Goal: Task Accomplishment & Management: Manage account settings

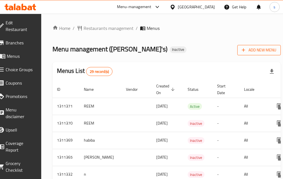
click at [242, 48] on span "Add New Menu" at bounding box center [258, 50] width 34 height 7
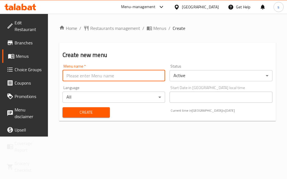
click at [136, 80] on input "text" at bounding box center [113, 75] width 103 height 11
type input "[PERSON_NAME]"
click at [73, 109] on button "Create" at bounding box center [85, 113] width 47 height 10
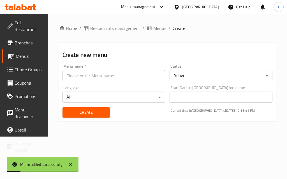
click at [21, 54] on span "Menus" at bounding box center [30, 56] width 28 height 7
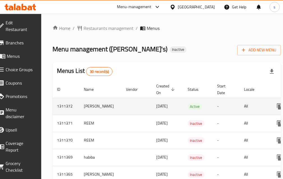
click at [222, 109] on td "-" at bounding box center [225, 106] width 27 height 17
click at [118, 104] on td "[PERSON_NAME]" at bounding box center [100, 106] width 42 height 17
click at [76, 106] on td "1311372" at bounding box center [65, 106] width 27 height 17
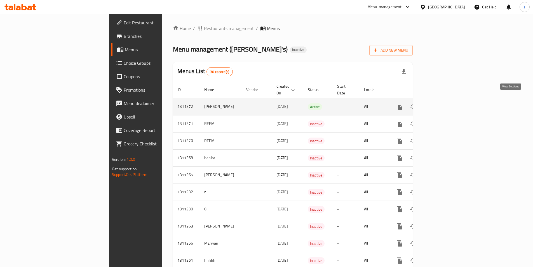
click at [286, 100] on link "enhanced table" at bounding box center [439, 106] width 13 height 13
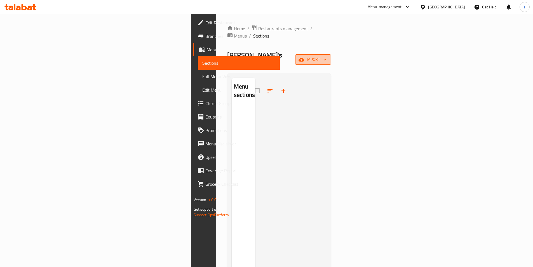
click at [286, 56] on span "import" at bounding box center [313, 59] width 27 height 7
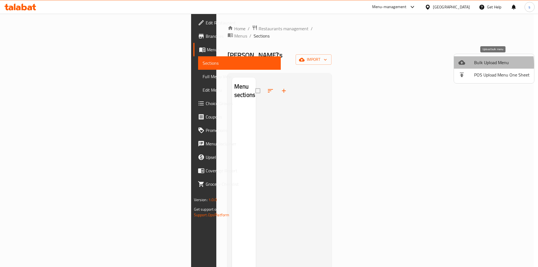
click at [286, 65] on div at bounding box center [466, 62] width 16 height 7
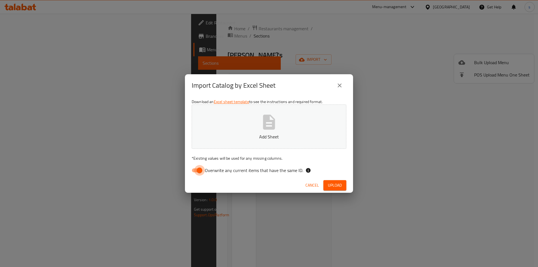
click at [201, 168] on input "Overwrite any current items that have the same ID." at bounding box center [199, 170] width 32 height 11
checkbox input "false"
click at [241, 102] on link "Excel sheet template" at bounding box center [231, 101] width 35 height 7
click at [286, 179] on span "Upload" at bounding box center [335, 185] width 14 height 7
click at [267, 125] on icon "button" at bounding box center [269, 122] width 18 height 18
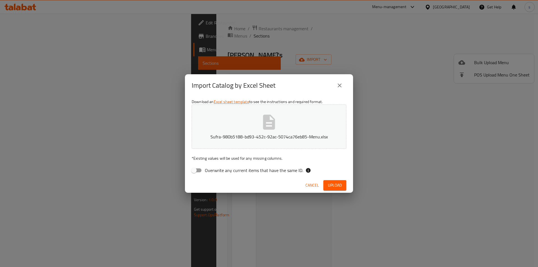
click at [286, 179] on span "Upload" at bounding box center [335, 185] width 14 height 7
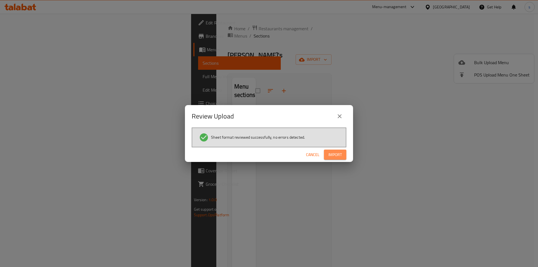
click at [286, 156] on span "Import" at bounding box center [334, 154] width 13 height 7
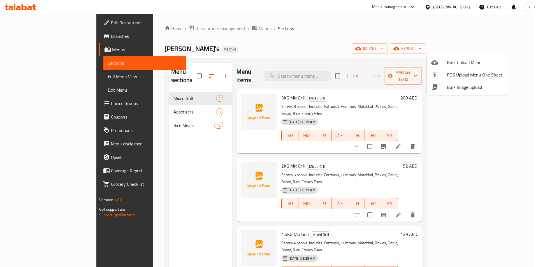
click at [286, 44] on div at bounding box center [269, 133] width 538 height 267
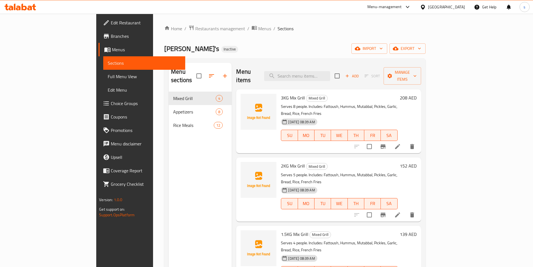
click at [108, 61] on span "Sections" at bounding box center [144, 63] width 73 height 7
click at [286, 21] on div "Home / Restaurants management / Menus / Sections Ollie's Inactive import export…" at bounding box center [295, 180] width 284 height 332
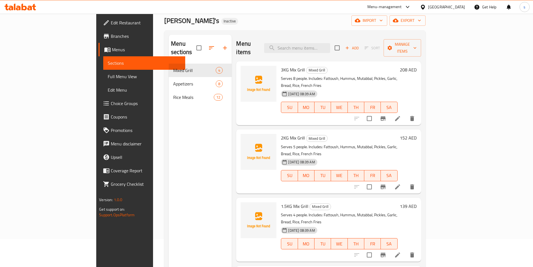
click at [169, 129] on div "Menu sections Mixed Grill 4 Appetizers 8 Rice Meals 12" at bounding box center [200, 168] width 63 height 267
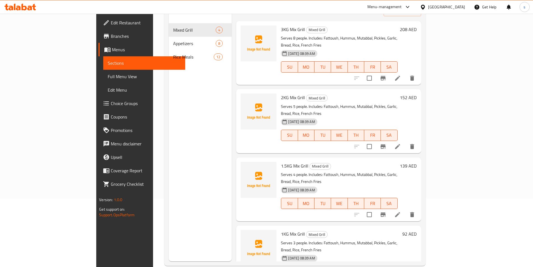
scroll to position [78, 0]
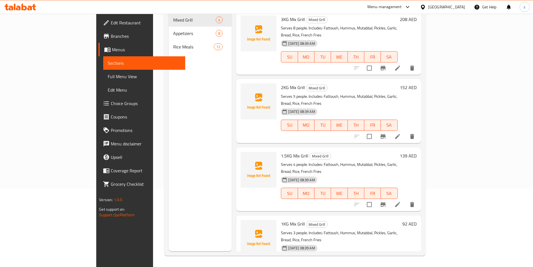
click at [108, 74] on span "Full Menu View" at bounding box center [144, 76] width 73 height 7
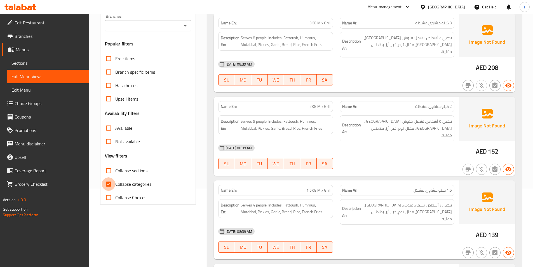
click at [112, 179] on input "Collapse categories" at bounding box center [108, 183] width 13 height 13
checkbox input "false"
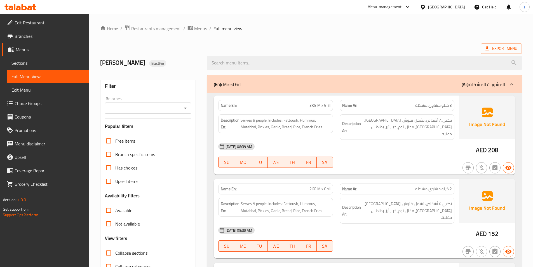
click at [285, 29] on ol "Home / Restaurants management / Menus / Full menu view" at bounding box center [311, 28] width 422 height 7
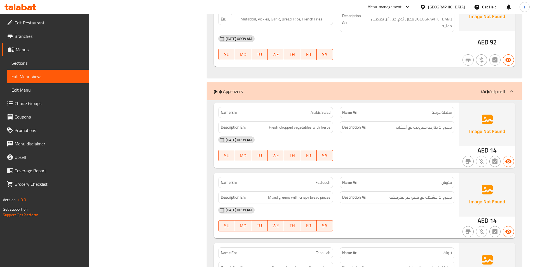
scroll to position [364, 0]
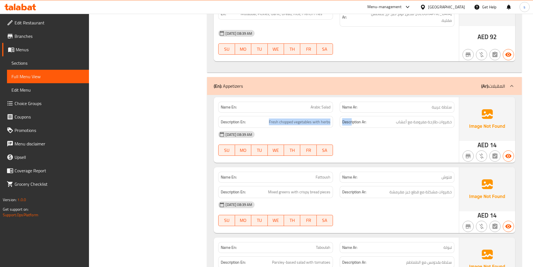
drag, startPoint x: 270, startPoint y: 94, endPoint x: 352, endPoint y: 98, distance: 82.1
click at [286, 113] on div "Description En: Fresh chopped vegetables with herbs Description Ar: خضروات طازج…" at bounding box center [336, 122] width 243 height 19
click at [286, 128] on div "[DATE] 08:39 AM" at bounding box center [336, 134] width 243 height 13
drag, startPoint x: 269, startPoint y: 94, endPoint x: 330, endPoint y: 96, distance: 61.4
click at [286, 118] on h6 "Description En: Fresh chopped vegetables with herbs" at bounding box center [276, 121] width 110 height 7
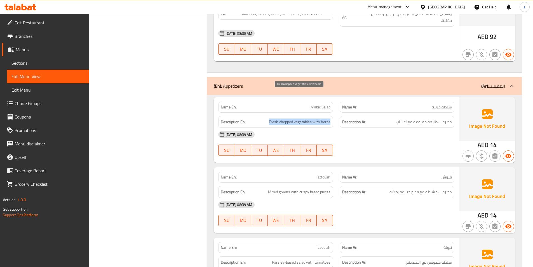
copy span "Fresh chopped vegetables with herbs"
click at [286, 128] on div "13-09-2025 08:39 AM SU MO TU WE TH FR SA" at bounding box center [336, 143] width 243 height 31
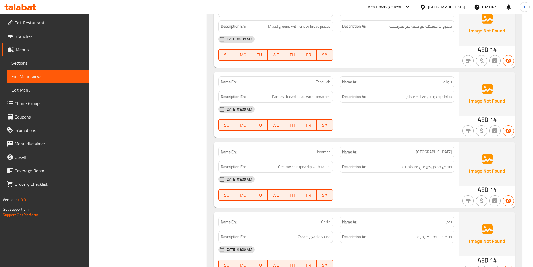
scroll to position [532, 0]
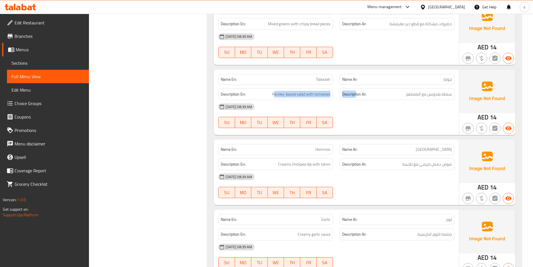
drag, startPoint x: 274, startPoint y: 66, endPoint x: 356, endPoint y: 70, distance: 82.7
click at [286, 85] on div "Description En: Parsley-based salad with tomatoes Description Ar: سلطة بقدونس م…" at bounding box center [336, 94] width 243 height 19
click at [286, 100] on div "[DATE] 08:39 AM" at bounding box center [336, 106] width 243 height 13
drag, startPoint x: 273, startPoint y: 66, endPoint x: 360, endPoint y: 65, distance: 86.8
click at [286, 85] on div "Description En: Parsley-based salad with tomatoes Description Ar: سلطة بقدونس م…" at bounding box center [336, 94] width 243 height 19
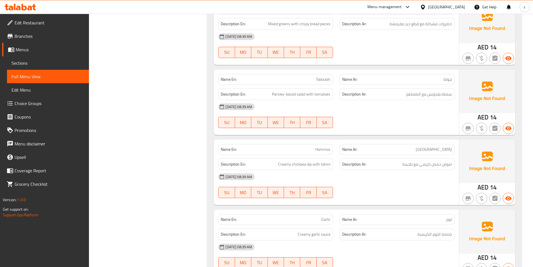
click at [286, 100] on div "[DATE] 08:39 AM" at bounding box center [336, 106] width 243 height 13
drag, startPoint x: 273, startPoint y: 65, endPoint x: 332, endPoint y: 66, distance: 59.7
click at [286, 88] on div "Description En: Parsley-based salad with tomatoes" at bounding box center [275, 94] width 115 height 12
copy span "Parsley-based salad with tomatoes"
click at [286, 100] on div "13-09-2025 08:39 AM SU MO TU WE TH FR SA" at bounding box center [336, 115] width 243 height 31
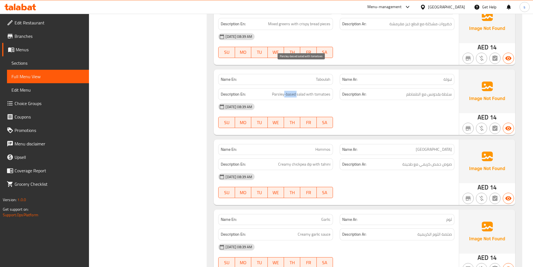
drag, startPoint x: 285, startPoint y: 66, endPoint x: 297, endPoint y: 69, distance: 12.3
click at [286, 91] on span "Parsley-based salad with tomatoes" at bounding box center [301, 94] width 59 height 7
click at [286, 100] on div "[DATE] 08:39 AM" at bounding box center [336, 106] width 243 height 13
drag, startPoint x: 286, startPoint y: 67, endPoint x: 297, endPoint y: 68, distance: 10.7
click at [286, 91] on span "Parsley-based salad with tomatoes" at bounding box center [301, 94] width 59 height 7
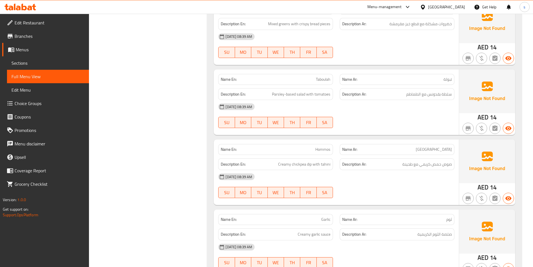
click at [286, 100] on div "[DATE] 08:39 AM" at bounding box center [336, 106] width 243 height 13
drag, startPoint x: 286, startPoint y: 67, endPoint x: 296, endPoint y: 69, distance: 9.9
click at [286, 91] on span "Parsley-based salad with tomatoes" at bounding box center [301, 94] width 59 height 7
copy span "based"
click at [286, 100] on div "13-09-2025 08:39 AM SU MO TU WE TH FR SA" at bounding box center [336, 115] width 243 height 31
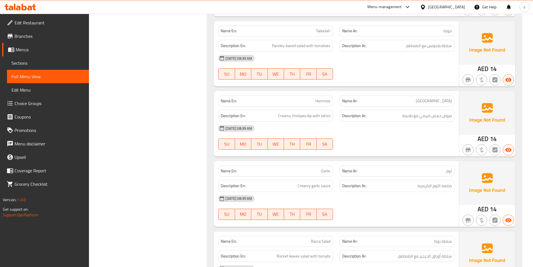
scroll to position [588, 0]
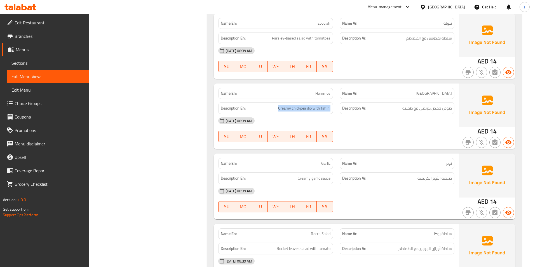
drag, startPoint x: 279, startPoint y: 80, endPoint x: 342, endPoint y: 83, distance: 63.6
click at [286, 99] on div "Description En: Creamy chickpea dip with tahini Description Ar: صوص حمص كريمي م…" at bounding box center [336, 108] width 243 height 19
copy span "Creamy chickpea dip with tahini"
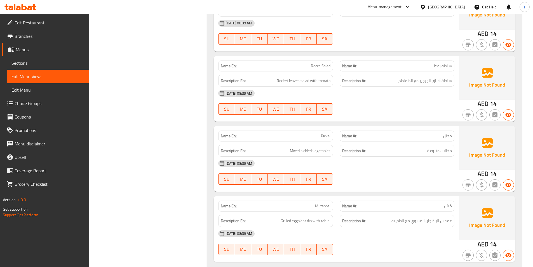
scroll to position [756, 0]
drag, startPoint x: 278, startPoint y: 52, endPoint x: 337, endPoint y: 58, distance: 59.7
click at [286, 71] on div "Description En: Rocket leaves salad with tomato Description Ar: سلطة أوراق الجر…" at bounding box center [336, 80] width 243 height 19
copy span "Rocket leaves salad with tomato"
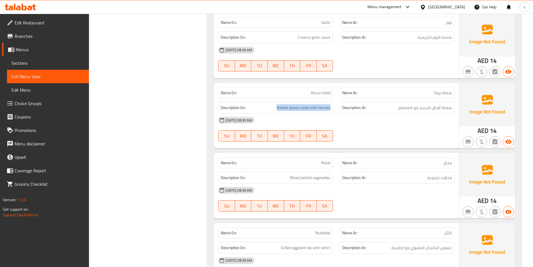
scroll to position [728, 0]
click at [286, 114] on div "[DATE] 08:39 AM" at bounding box center [336, 120] width 243 height 13
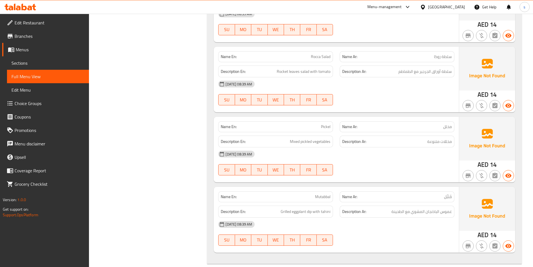
scroll to position [784, 0]
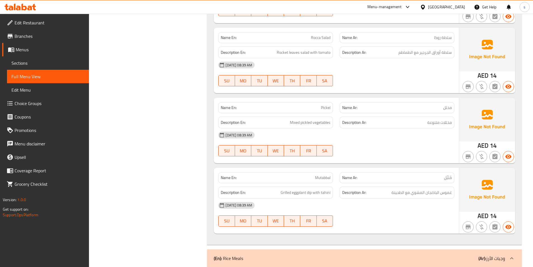
click at [286, 128] on div "[DATE] 08:39 AM" at bounding box center [336, 134] width 243 height 13
drag, startPoint x: 290, startPoint y: 95, endPoint x: 337, endPoint y: 99, distance: 47.2
click at [286, 113] on div "Description En: Mixed pickled vegetables Description Ar: مخللات متنوعة" at bounding box center [336, 122] width 243 height 19
copy span "Mixed pickled vegetables"
click at [286, 153] on div at bounding box center [398, 156] width 122 height 7
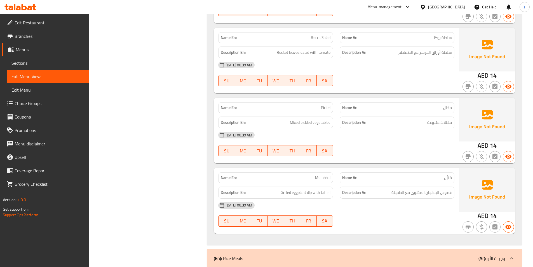
scroll to position [756, 0]
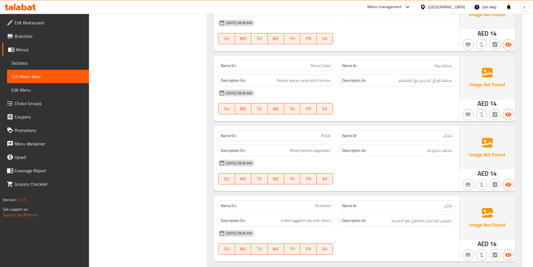
click at [286, 156] on div "[DATE] 08:39 AM" at bounding box center [336, 162] width 243 height 13
click at [286, 147] on h6 "Description Ar: مخللات متنوعة" at bounding box center [397, 150] width 110 height 7
click at [38, 59] on link "Sections" at bounding box center [48, 62] width 82 height 13
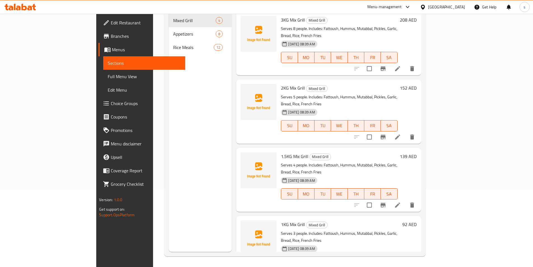
scroll to position [78, 0]
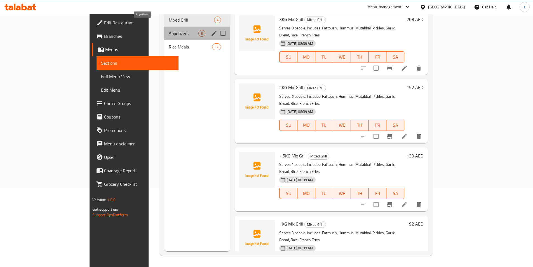
click at [169, 30] on span "Appetizers" at bounding box center [184, 33] width 30 height 7
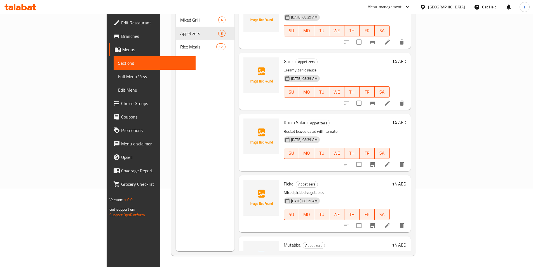
scroll to position [237, 0]
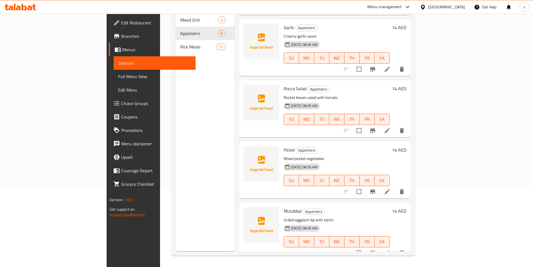
click at [286, 179] on icon at bounding box center [387, 191] width 5 height 5
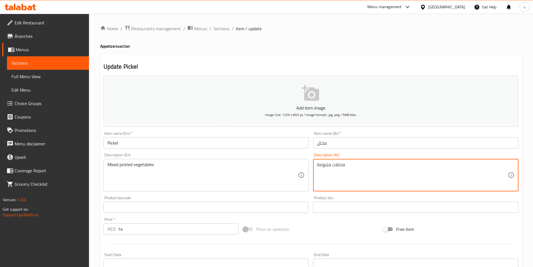
click at [286, 165] on div "مخللات متنوعة Description (Ar)" at bounding box center [416, 175] width 206 height 32
click at [286, 165] on textarea "مخللات متنوعة" at bounding box center [412, 175] width 191 height 27
click at [286, 164] on div "مخللات متنوعة Description (Ar)" at bounding box center [416, 175] width 206 height 32
click at [286, 165] on textarea "مخللات متنوعة" at bounding box center [412, 175] width 191 height 27
paste textarea "خضروات مخللة متنوعة"
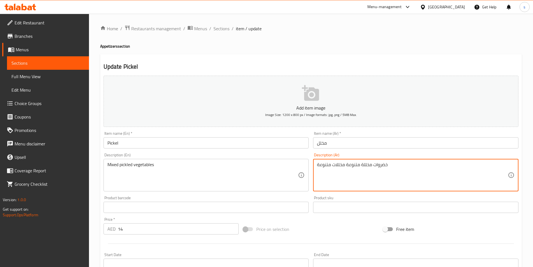
click at [286, 165] on div "خضروات مخللة متنوعة مخللات متنوعة Description (Ar)" at bounding box center [416, 175] width 206 height 32
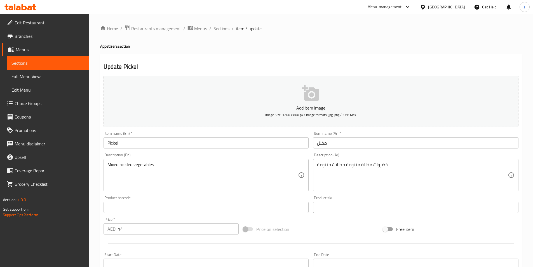
click at [286, 165] on div "خضروات مخللة متنوعة مخللات متنوعة Description (Ar)" at bounding box center [416, 175] width 206 height 32
drag, startPoint x: 317, startPoint y: 165, endPoint x: 329, endPoint y: 164, distance: 11.8
click at [286, 164] on div "خضروات مخللة متنوعة مخللات متنوعة Description (Ar)" at bounding box center [416, 175] width 206 height 32
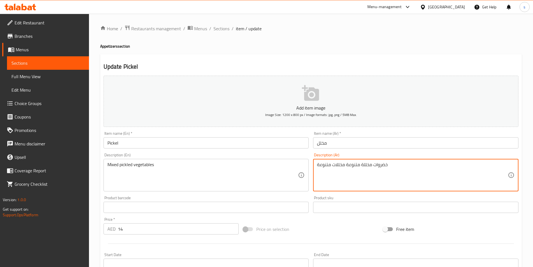
click at [286, 165] on textarea "خضروات مخللة متنوعة مخللات متنوعة" at bounding box center [412, 175] width 191 height 27
click at [286, 164] on textarea "خضروات مخللة متنوعة مخللات متنوعة" at bounding box center [412, 175] width 191 height 27
click at [286, 165] on textarea "خضروات مخللة متنوعة مخللات متنوعة" at bounding box center [412, 175] width 191 height 27
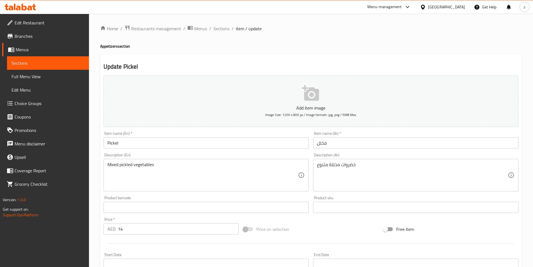
click at [286, 165] on textarea "خضروات مخللة متنوع" at bounding box center [412, 175] width 191 height 27
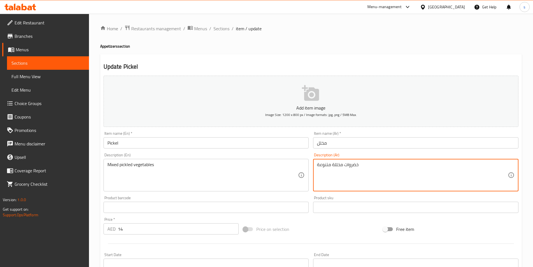
type textarea "خضروات مخللة متنوعة"
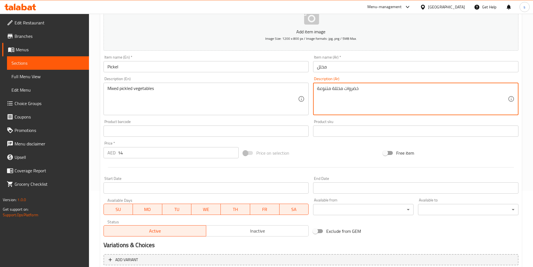
scroll to position [129, 0]
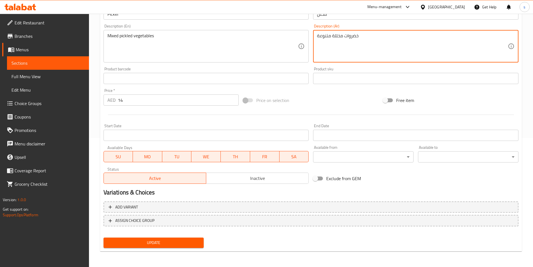
click at [170, 179] on span "Update" at bounding box center [154, 242] width 92 height 7
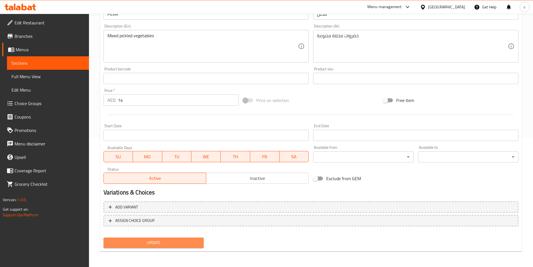
click at [173, 179] on span "Update" at bounding box center [154, 242] width 92 height 7
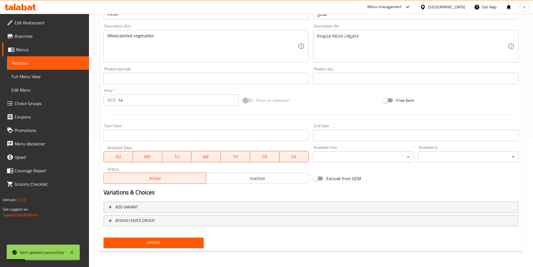
click at [65, 48] on span "Menus" at bounding box center [50, 49] width 69 height 7
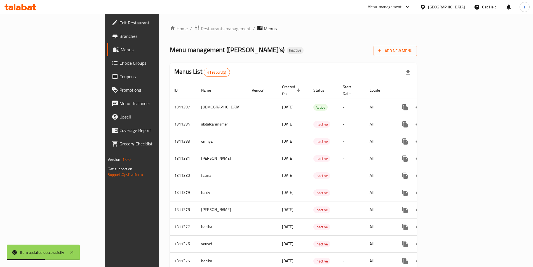
click at [121, 50] on span "Menus" at bounding box center [155, 49] width 69 height 7
click at [120, 33] on span "Branches" at bounding box center [155, 36] width 70 height 7
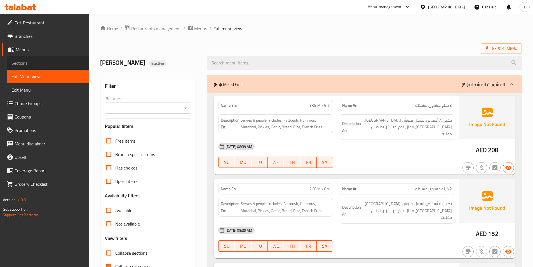
click at [31, 64] on span "Sections" at bounding box center [47, 63] width 73 height 7
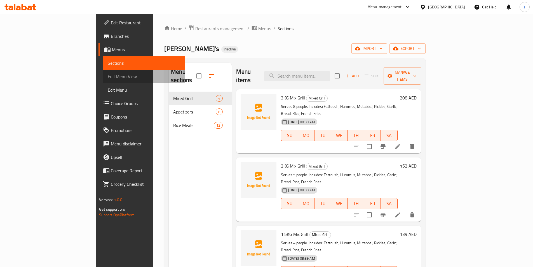
click at [103, 71] on link "Full Menu View" at bounding box center [144, 76] width 82 height 13
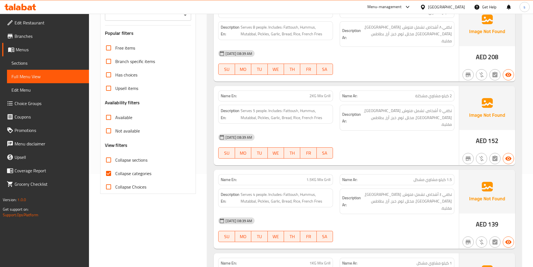
scroll to position [112, 0]
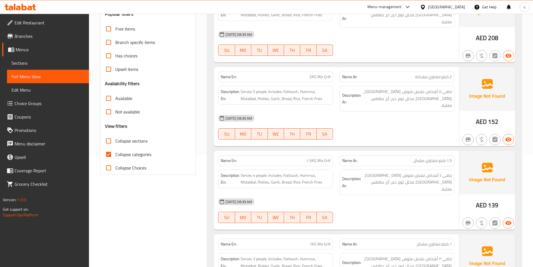
click at [142, 154] on span "Collapse categories" at bounding box center [133, 154] width 36 height 7
click at [115, 154] on input "Collapse categories" at bounding box center [108, 154] width 13 height 13
checkbox input "false"
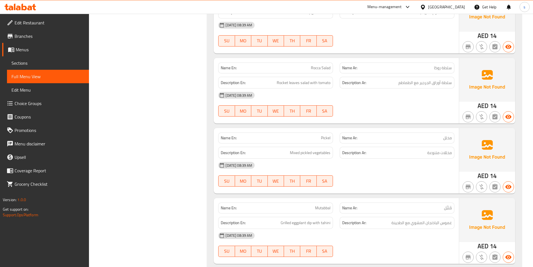
scroll to position [756, 0]
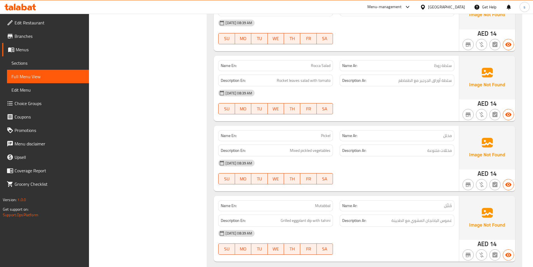
click at [417, 147] on h6 "Description Ar: مخللات متنوعة" at bounding box center [397, 150] width 110 height 7
click at [418, 147] on h6 "Description Ar: مخللات متنوعة" at bounding box center [397, 150] width 110 height 7
click at [440, 147] on span "مخللات متنوعة" at bounding box center [440, 150] width 25 height 7
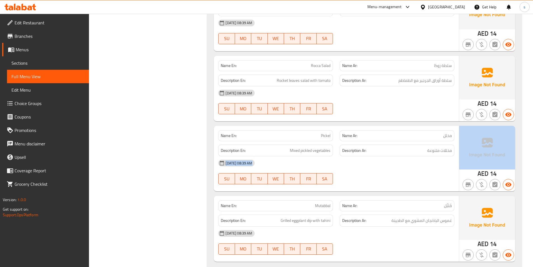
drag, startPoint x: 428, startPoint y: 122, endPoint x: 463, endPoint y: 122, distance: 34.4
click at [463, 126] on div "Name En: Pickel Name Ar: مخلل Description En: Mixed pickled vegetables Descript…" at bounding box center [365, 159] width 302 height 66
click at [410, 156] on div "[DATE] 08:39 AM" at bounding box center [336, 162] width 243 height 13
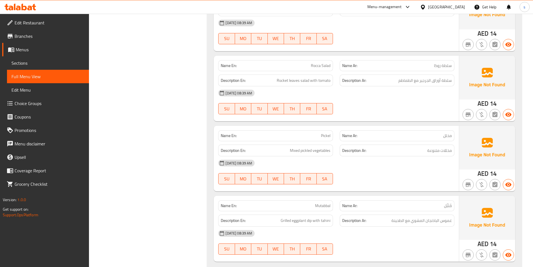
click at [416, 147] on h6 "Description Ar: مخللات متنوعة" at bounding box center [397, 150] width 110 height 7
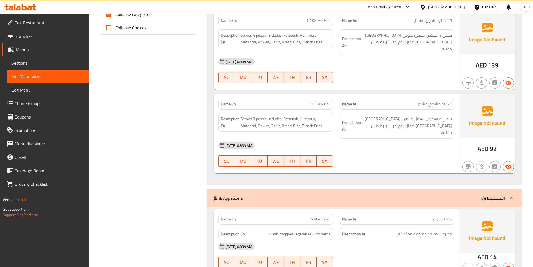
scroll to position [140, 0]
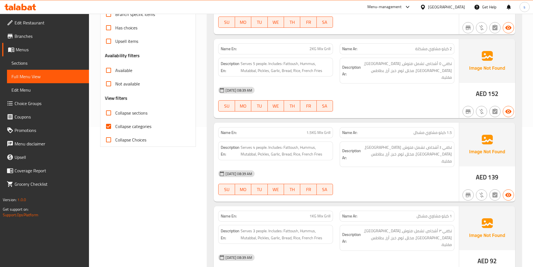
click at [132, 129] on span "Collapse categories" at bounding box center [133, 126] width 36 height 7
click at [115, 129] on input "Collapse categories" at bounding box center [108, 126] width 13 height 13
checkbox input "false"
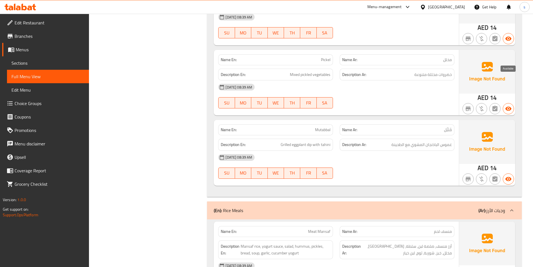
scroll to position [840, 0]
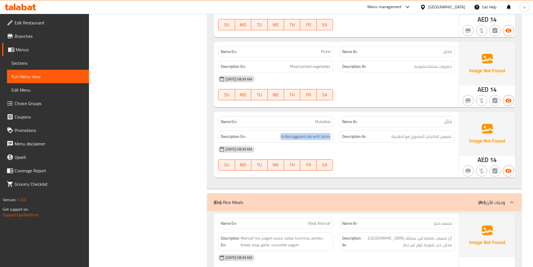
drag, startPoint x: 281, startPoint y: 109, endPoint x: 338, endPoint y: 114, distance: 56.5
click at [338, 127] on div "Description En: Grilled eggplant dip with tahini Description Ar: غموس الباذنجان…" at bounding box center [336, 136] width 243 height 19
copy span "Grilled eggplant dip with tahini"
click at [363, 143] on div "[DATE] 08:39 AM" at bounding box center [336, 149] width 243 height 13
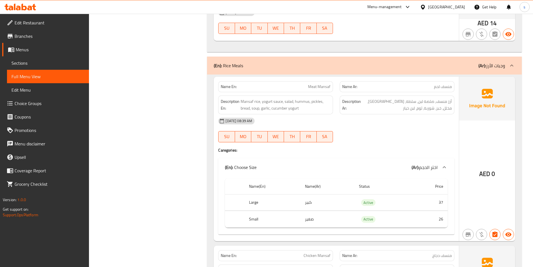
scroll to position [980, 0]
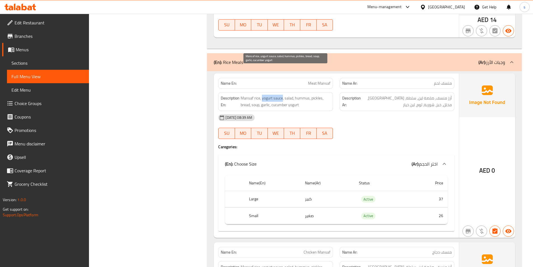
drag, startPoint x: 262, startPoint y: 70, endPoint x: 283, endPoint y: 73, distance: 20.8
click at [283, 95] on span "Mansaf rice, yogurt sauce, salad, hummus, pickles, bread, soup, garlic, cucumbe…" at bounding box center [286, 102] width 90 height 14
copy span "yogurt sauce"
click at [395, 111] on div "[DATE] 08:39 AM SU MO TU WE TH FR SA" at bounding box center [336, 126] width 243 height 31
click at [410, 111] on div "[DATE] 08:39 AM" at bounding box center [336, 117] width 243 height 13
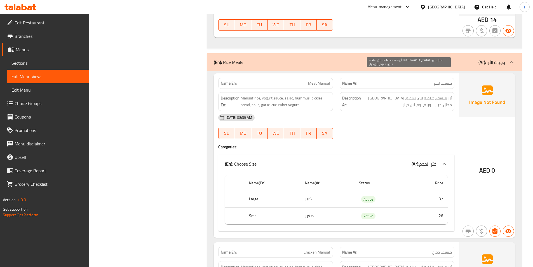
click at [435, 95] on span "أرز منسف، صلصة لبن، سلطة، [GEOGRAPHIC_DATA]، مخلل، خبز، شوربة، ثوم، لبن خيار" at bounding box center [407, 102] width 90 height 14
drag, startPoint x: 418, startPoint y: 72, endPoint x: 435, endPoint y: 70, distance: 16.9
click at [435, 95] on span "أرز منسف، صلصة لبن، سلطة، [GEOGRAPHIC_DATA]، مخلل، خبز، شوربة، ثوم، لبن خيار" at bounding box center [407, 102] width 90 height 14
click at [418, 95] on span "أرز منسف، صلصة لبن، سلطة، [GEOGRAPHIC_DATA]، مخلل، خبز، شوربة، ثوم، لبن خيار" at bounding box center [407, 102] width 90 height 14
drag, startPoint x: 419, startPoint y: 71, endPoint x: 433, endPoint y: 71, distance: 13.5
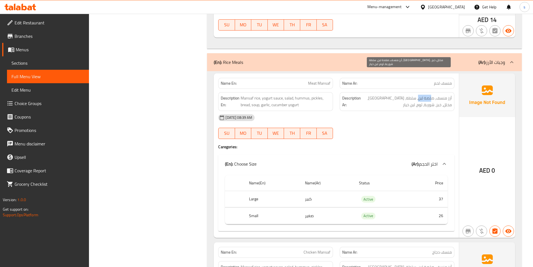
click at [433, 95] on span "أرز منسف، صلصة لبن، سلطة، [GEOGRAPHIC_DATA]، مخلل، خبز، شوربة، ثوم، لبن خيار" at bounding box center [407, 102] width 90 height 14
click at [412, 111] on div "[DATE] 08:39 AM" at bounding box center [336, 117] width 243 height 13
drag, startPoint x: 419, startPoint y: 70, endPoint x: 435, endPoint y: 72, distance: 16.4
click at [435, 95] on span "أرز منسف، صلصة لبن، سلطة، [GEOGRAPHIC_DATA]، مخلل، خبز، شوربة، ثوم، لبن خيار" at bounding box center [407, 102] width 90 height 14
click at [363, 173] on div "Name(En) Name(Ar) Status Price Large كبير Active 37 Small صغير Active 26" at bounding box center [336, 202] width 236 height 58
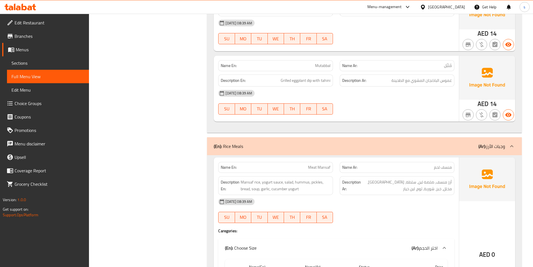
scroll to position [924, 0]
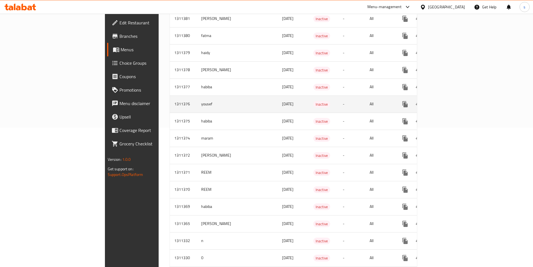
scroll to position [140, 0]
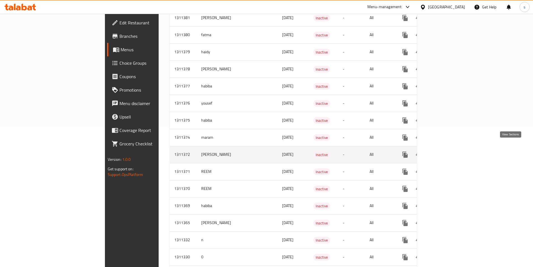
click at [449, 151] on icon "enhanced table" at bounding box center [445, 154] width 7 height 7
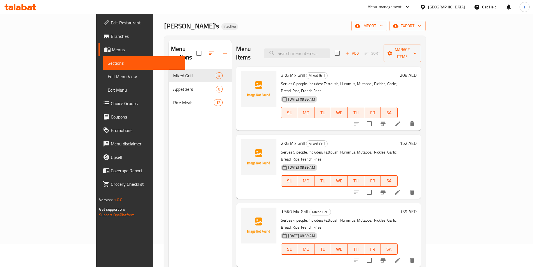
scroll to position [22, 0]
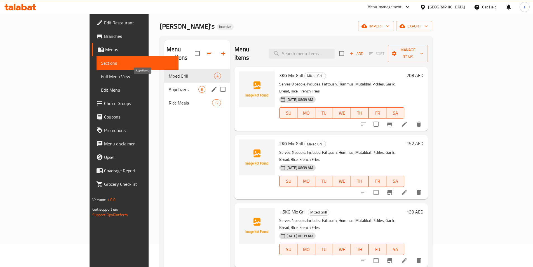
click at [170, 86] on span "Appetizers" at bounding box center [184, 89] width 30 height 7
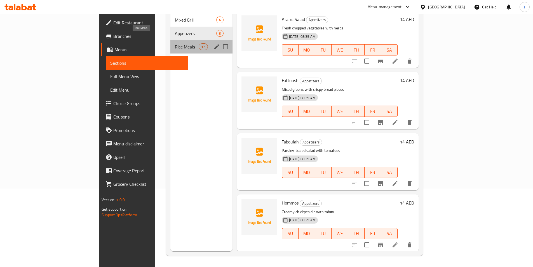
click at [175, 43] on span "Rice Meals" at bounding box center [187, 46] width 24 height 7
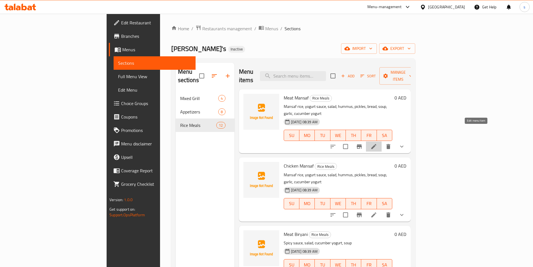
click at [377, 143] on icon at bounding box center [374, 146] width 7 height 7
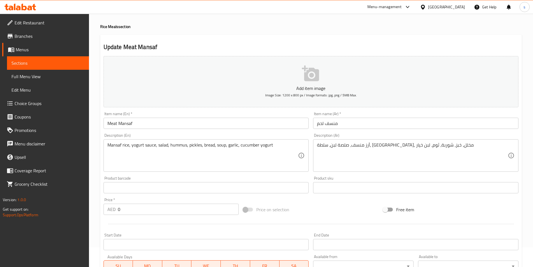
scroll to position [28, 0]
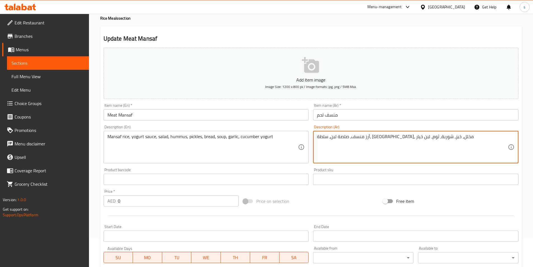
drag, startPoint x: 401, startPoint y: 138, endPoint x: 419, endPoint y: 135, distance: 18.1
paste textarea "لصة الزبادي"
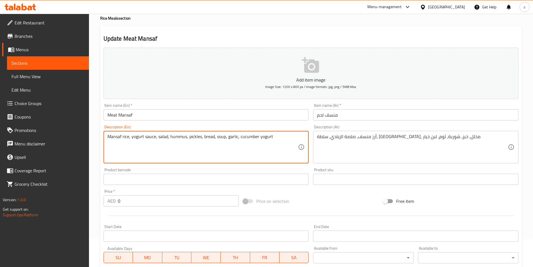
drag, startPoint x: 239, startPoint y: 137, endPoint x: 280, endPoint y: 141, distance: 41.4
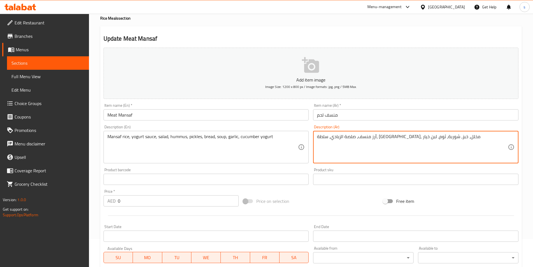
click at [316, 135] on div "أرز منسف، صلصة الزبادي، سلطة، حمص، مخلل، خبز، شوربة، ثوم، لبن خيار Description …" at bounding box center [416, 147] width 206 height 32
click at [317, 138] on textarea "أرز منسف، صلصة الزبادي، سلطة، حمص، مخلل، خبز، شوربة، ثوم، لبن خيار" at bounding box center [412, 147] width 191 height 27
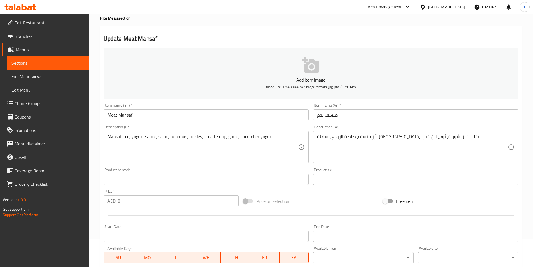
click at [319, 136] on div "أرز منسف، صلصة الزبادي، سلطة، حمص، مخلل، خبز، شوربة، ثوم، لبن خيار Description …" at bounding box center [416, 147] width 206 height 32
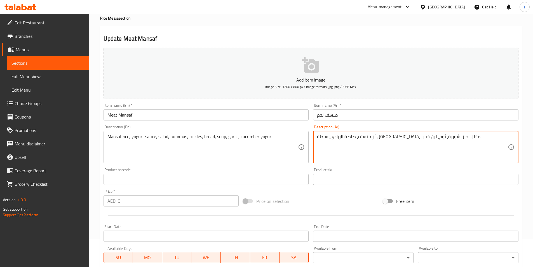
click at [466, 142] on textarea "أرز منسف، صلصة الزبادي، سلطة، حمص، مخلل، خبز، شوربة، ثوم، لبن خيار" at bounding box center [412, 147] width 191 height 27
paste textarea "زبادي الخيار"
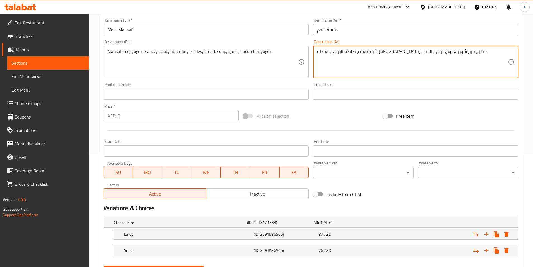
scroll to position [141, 0]
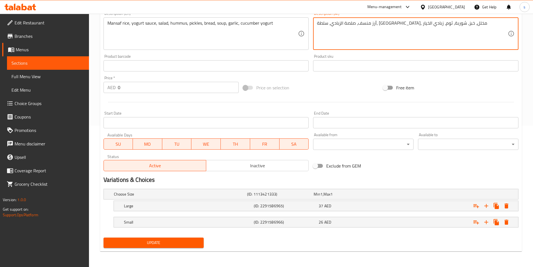
type textarea "أرز منسف، صلصة الزبادي، سلطة، حمص، مخلل، خبز، شوربة، ثوم، زبادي الخيار"
click at [181, 243] on span "Update" at bounding box center [154, 242] width 92 height 7
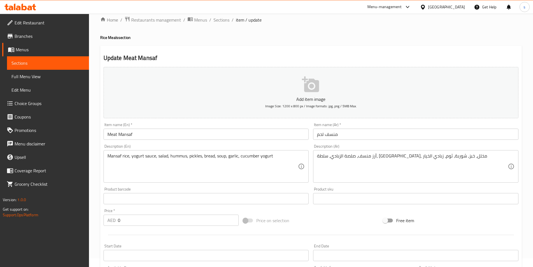
scroll to position [0, 0]
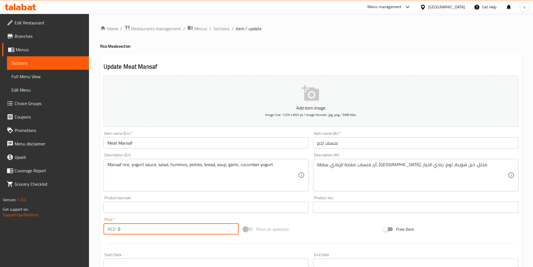
click at [206, 229] on input "0" at bounding box center [178, 228] width 121 height 11
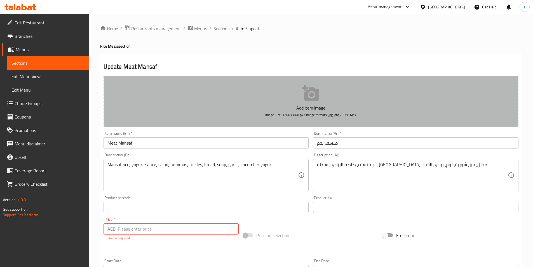
click at [243, 91] on button "Add item image Image Size: 1200 x 800 px / Image formats: jpg, png / 5MB Max." at bounding box center [311, 101] width 415 height 51
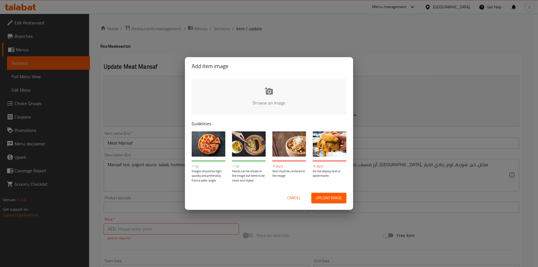
click at [289, 197] on span "Cancel" at bounding box center [293, 197] width 13 height 7
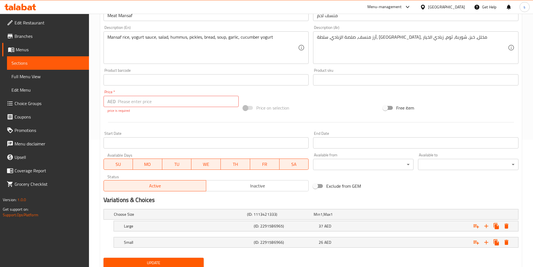
scroll to position [36, 0]
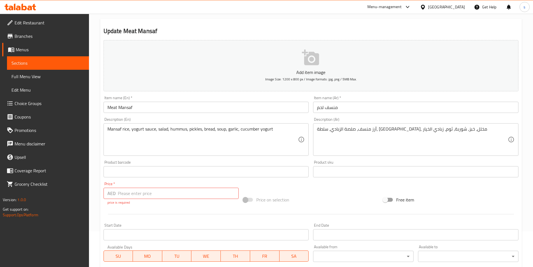
click at [45, 61] on span "Sections" at bounding box center [47, 63] width 73 height 7
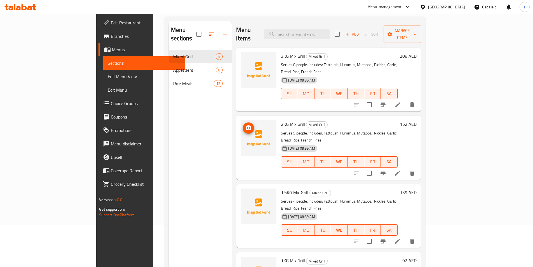
scroll to position [78, 0]
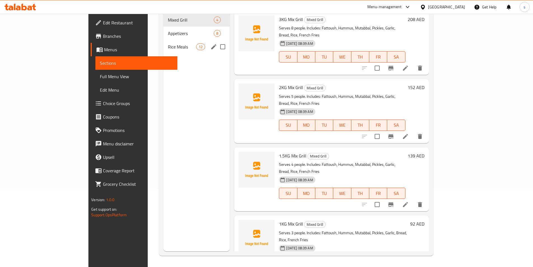
click at [168, 40] on div "Rice Meals 12" at bounding box center [197, 46] width 66 height 13
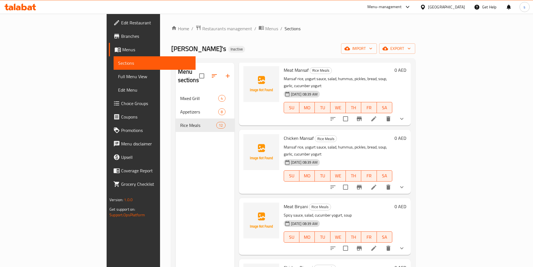
scroll to position [28, 0]
click at [377, 183] on icon at bounding box center [374, 186] width 7 height 7
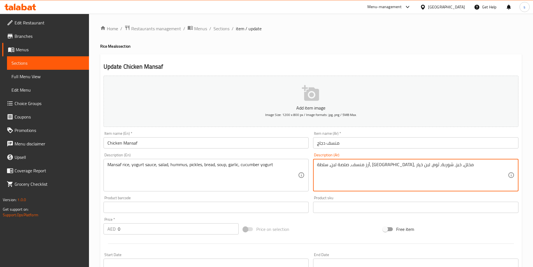
drag, startPoint x: 402, startPoint y: 165, endPoint x: 420, endPoint y: 166, distance: 17.4
type textarea "أرز منسف، ، سلطة، حمص، مخلل، خبز، شوربة، ثوم، لبن خيار"
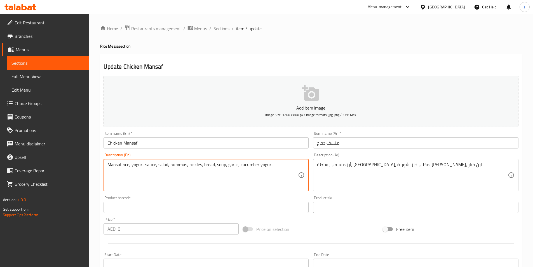
drag, startPoint x: 132, startPoint y: 165, endPoint x: 155, endPoint y: 169, distance: 23.6
paste textarea "زبادي الخيار"
paste textarea "yogurt sauce"
type textarea "Mansaf rice, yogurt sauce, salad, hummus, pickles, bread, soup, garlic, cucumbe…"
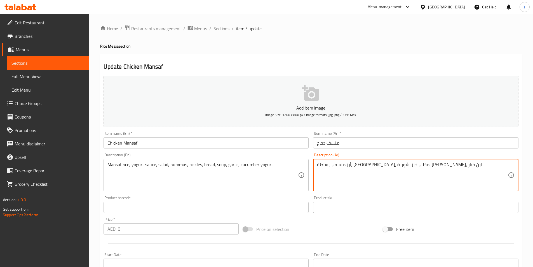
click at [402, 165] on textarea "أرز منسف، ، سلطة، حمص، مخلل، خبز، شوربة، ثوم، لبن خيار" at bounding box center [412, 175] width 191 height 27
paste textarea "صلصة الزبادي"
click at [428, 166] on textarea "أرز منسف،صلصة الزبادي ، سلطة، حمص، مخلل، خبز، شوربة، ثوم، لبن خيار" at bounding box center [412, 175] width 191 height 27
click at [418, 176] on textarea "أرز منسف، صلصة الزبادي ، سلطة، حمص، مخلل، خبز، شوربة، ثوم، لبن خيار" at bounding box center [412, 175] width 191 height 27
click at [319, 165] on textarea "أرز منسف، صلصة الزبادي ، سلطة، حمص، مخلل، خبز، شوربة، ثوم، لبن خيار" at bounding box center [412, 175] width 191 height 27
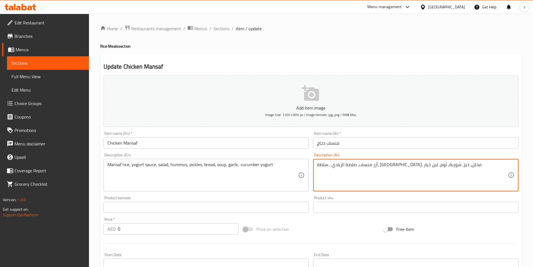
click at [318, 165] on textarea "أرز منسف، صلصة الزبادي ، سلطة، حمص، مخلل، خبز، شوربة، ثوم، لبن خيار" at bounding box center [412, 175] width 191 height 27
click at [462, 162] on textarea "أرز منسف، صلصة الزبادي ، سلطة، حمص، مخلل، خبز، شوربة، ثوم، لبن خيار" at bounding box center [412, 175] width 191 height 27
paste textarea "زبادي الخيار"
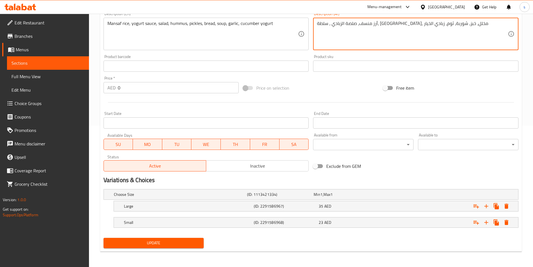
scroll to position [141, 0]
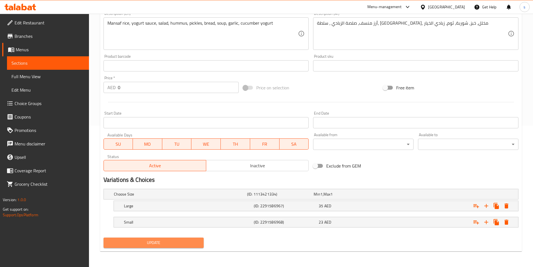
click at [165, 240] on span "Update" at bounding box center [154, 242] width 92 height 7
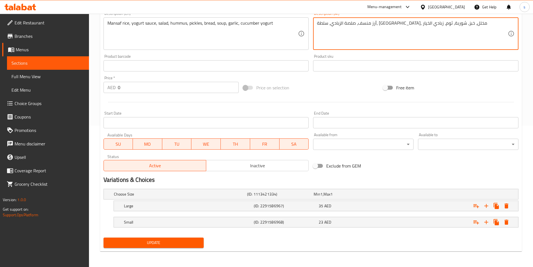
type textarea "أرز منسف، صلصة الزبادي، سلطة، [GEOGRAPHIC_DATA]، مخلل، خبز، شوربة، ثوم، زبادي ا…"
click at [174, 245] on span "Update" at bounding box center [154, 242] width 92 height 7
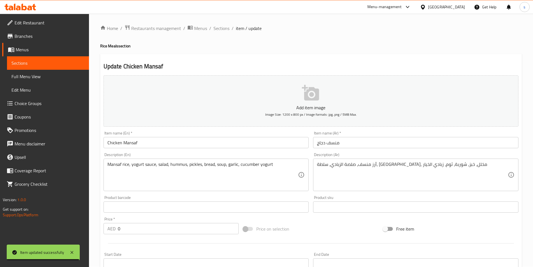
scroll to position [0, 0]
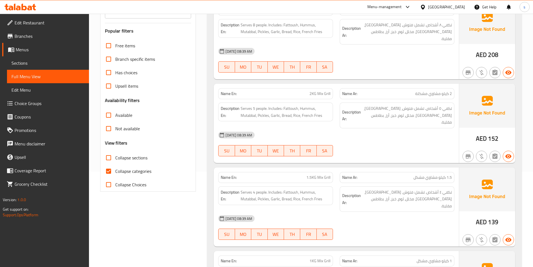
scroll to position [140, 0]
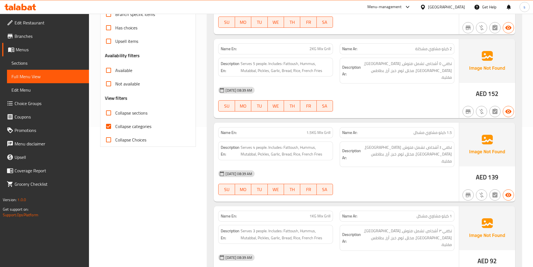
click at [141, 123] on span "Collapse categories" at bounding box center [133, 126] width 36 height 7
click at [115, 123] on input "Collapse categories" at bounding box center [108, 126] width 13 height 13
checkbox input "false"
click at [47, 62] on span "Sections" at bounding box center [47, 63] width 73 height 7
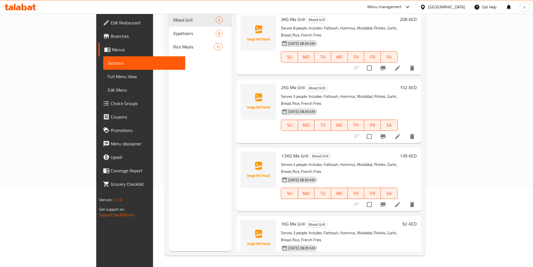
scroll to position [78, 0]
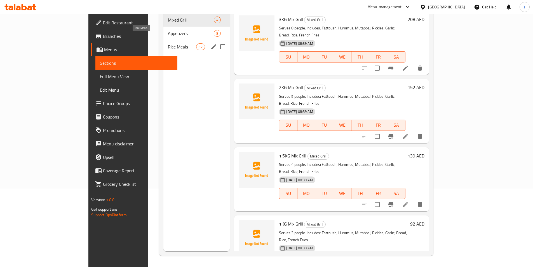
click at [168, 43] on span "Rice Meals" at bounding box center [182, 46] width 28 height 7
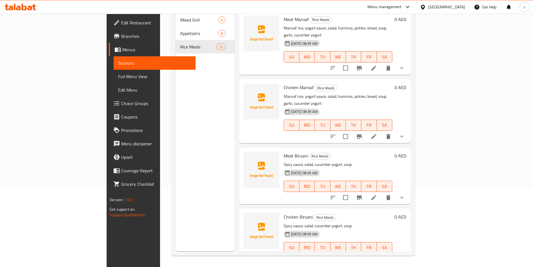
click at [118, 78] on span "Full Menu View" at bounding box center [154, 76] width 73 height 7
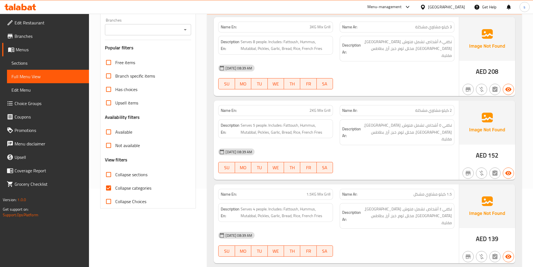
click at [126, 185] on span "Collapse categories" at bounding box center [133, 188] width 36 height 7
click at [115, 185] on input "Collapse categories" at bounding box center [108, 187] width 13 height 13
checkbox input "false"
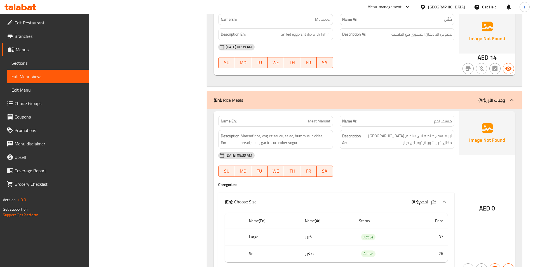
scroll to position [974, 0]
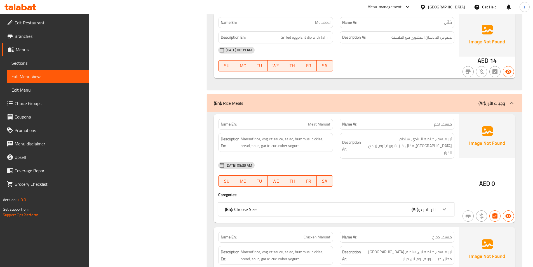
scroll to position [952, 0]
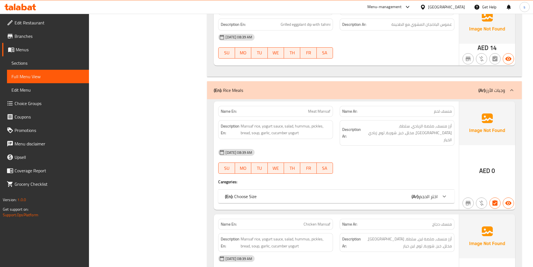
click at [425, 192] on span "اختر الحجم" at bounding box center [428, 196] width 18 height 8
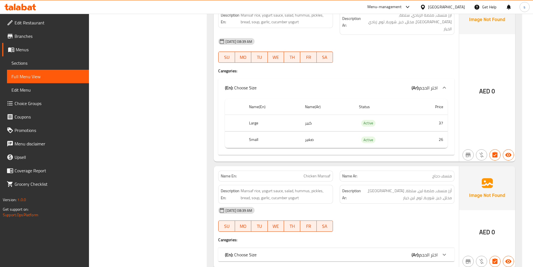
scroll to position [1092, 0]
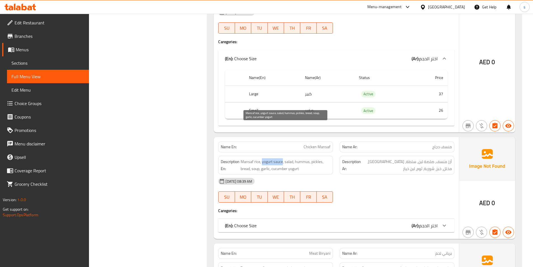
drag, startPoint x: 262, startPoint y: 128, endPoint x: 283, endPoint y: 128, distance: 21.0
click at [283, 158] on span "Mansaf rice, yogurt sauce, salad, hummus, pickles, bread, soup, garlic, cucumbe…" at bounding box center [286, 165] width 90 height 14
copy span "yogurt sauce"
click at [388, 174] on div "[DATE] 08:39 AM" at bounding box center [336, 180] width 243 height 13
drag, startPoint x: 272, startPoint y: 134, endPoint x: 302, endPoint y: 134, distance: 30.0
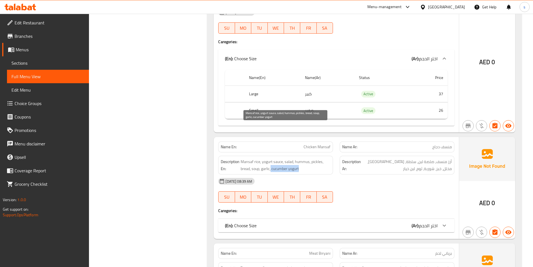
click at [302, 158] on span "Mansaf rice, yogurt sauce, salad, hummus, pickles, bread, soup, garlic, cucumbe…" at bounding box center [286, 165] width 90 height 14
copy span "cucumber yogurt"
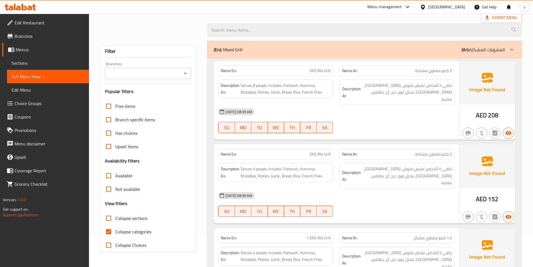
scroll to position [112, 0]
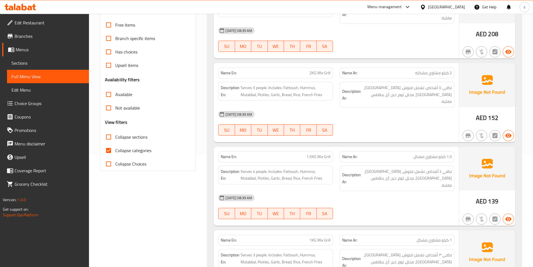
click at [130, 150] on span "Collapse categories" at bounding box center [133, 150] width 36 height 7
click at [115, 150] on input "Collapse categories" at bounding box center [108, 150] width 13 height 13
checkbox input "false"
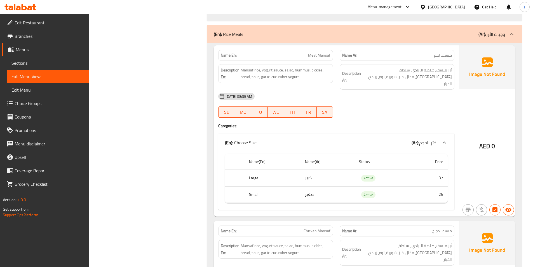
scroll to position [980, 0]
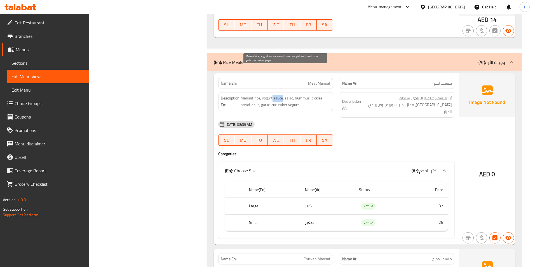
drag, startPoint x: 273, startPoint y: 70, endPoint x: 282, endPoint y: 71, distance: 9.3
click at [282, 95] on span "Mansaf rice, yogurt sauce, salad, hummus, pickles, bread, soup, garlic, cucumbe…" at bounding box center [286, 102] width 90 height 14
copy span "sauce"
click at [374, 151] on h4 "Caregories:" at bounding box center [336, 154] width 236 height 6
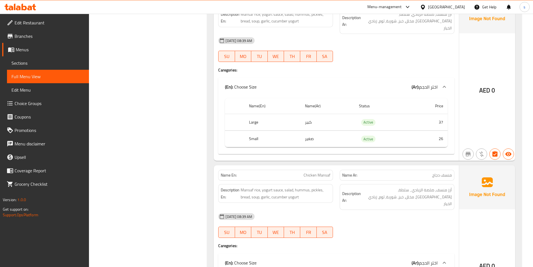
scroll to position [1092, 0]
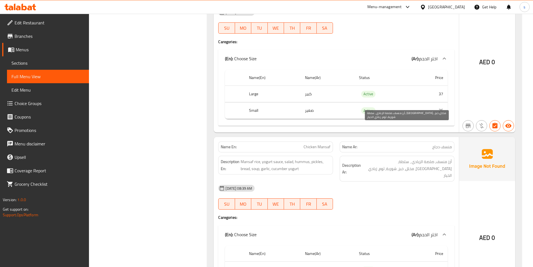
click at [411, 158] on span "أرز منسف، صلصة الزبادي ، سلطة، حمص، مخلل، خبز، شوربة، ثوم، زبادي الخيار" at bounding box center [407, 168] width 90 height 21
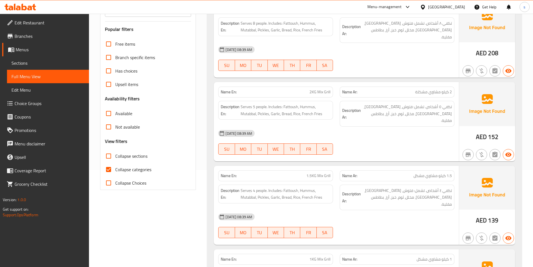
scroll to position [140, 0]
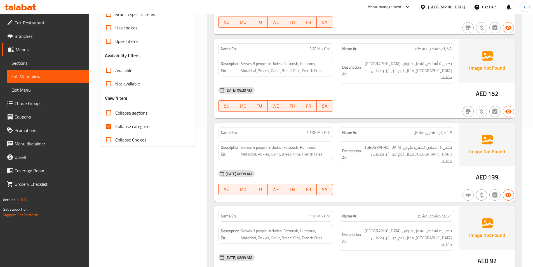
click at [137, 124] on span "Collapse categories" at bounding box center [133, 126] width 36 height 7
click at [115, 124] on input "Collapse categories" at bounding box center [108, 126] width 13 height 13
checkbox input "false"
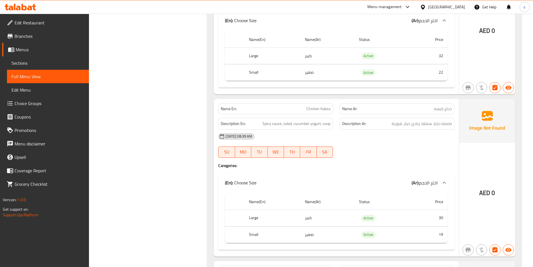
scroll to position [1820, 0]
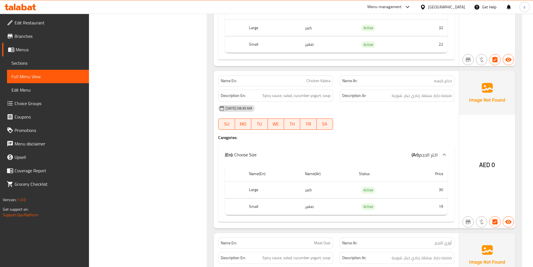
click at [307, 78] on p "Name En: Chicken Kabsa" at bounding box center [276, 81] width 110 height 6
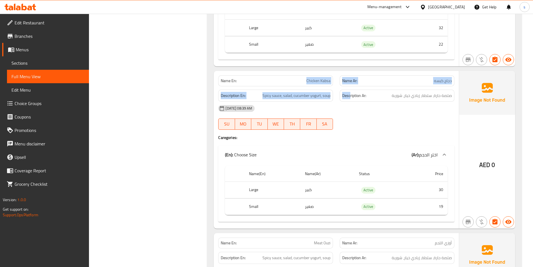
drag, startPoint x: 307, startPoint y: 38, endPoint x: 351, endPoint y: 46, distance: 43.7
click at [351, 71] on div "Name En: Chicken Kabsa Name Ar: دجاج كبسه Description En: Spicy sauce, salad, c…" at bounding box center [336, 150] width 245 height 158
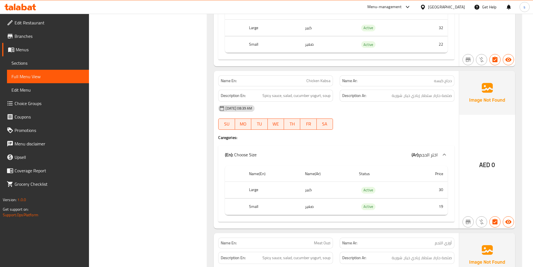
drag, startPoint x: 371, startPoint y: 86, endPoint x: 363, endPoint y: 69, distance: 18.3
click at [369, 102] on div "13-09-2025 08:39 AM SU MO TU WE TH FR SA" at bounding box center [336, 117] width 243 height 31
drag, startPoint x: 307, startPoint y: 40, endPoint x: 333, endPoint y: 45, distance: 26.1
click at [333, 72] on div "Name En: Chicken Kabsa" at bounding box center [276, 81] width 122 height 18
copy span "Chicken Kabsa"
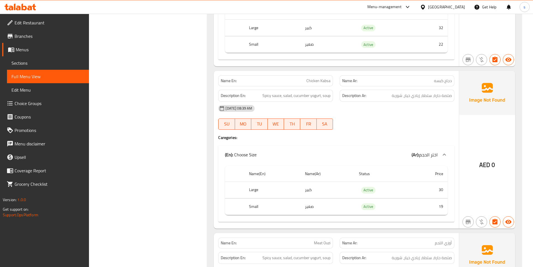
click at [411, 126] on div at bounding box center [398, 129] width 122 height 7
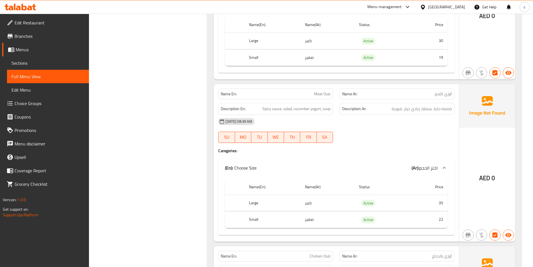
scroll to position [1960, 0]
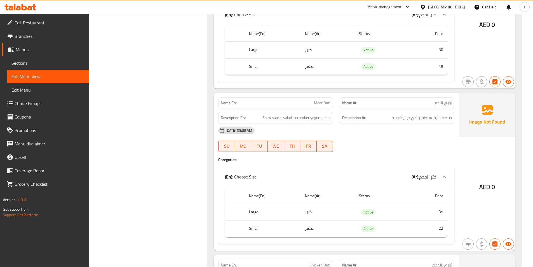
click at [443, 100] on span "أوزي اللحم" at bounding box center [443, 103] width 17 height 6
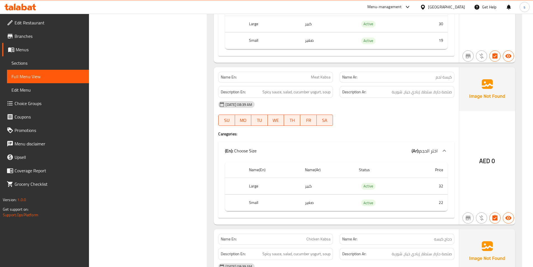
scroll to position [1680, 0]
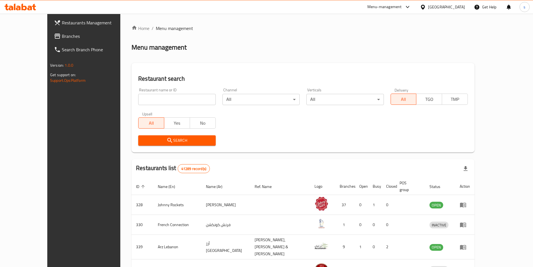
click at [62, 20] on span "Restaurants Management" at bounding box center [97, 22] width 70 height 7
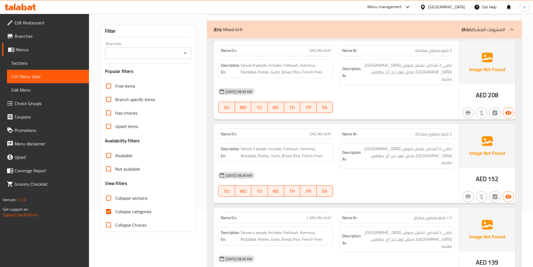
scroll to position [168, 0]
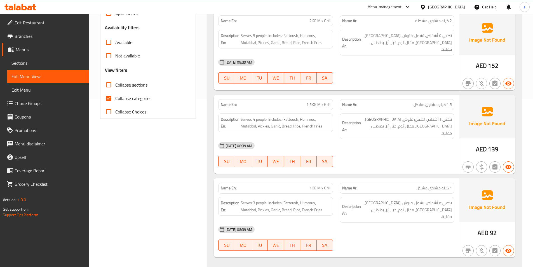
click at [120, 96] on span "Collapse categories" at bounding box center [133, 98] width 36 height 7
click at [115, 96] on input "Collapse categories" at bounding box center [108, 98] width 13 height 13
checkbox input "false"
click at [42, 61] on span "Sections" at bounding box center [47, 63] width 73 height 7
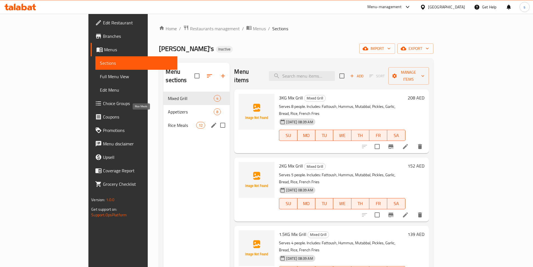
click at [168, 122] on span "Rice Meals" at bounding box center [182, 125] width 28 height 7
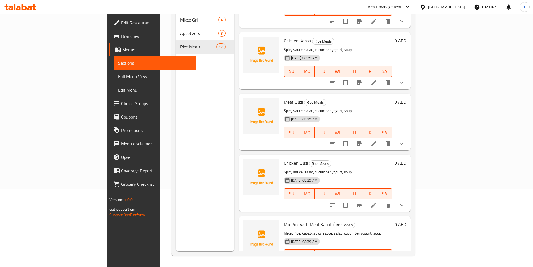
scroll to position [285, 0]
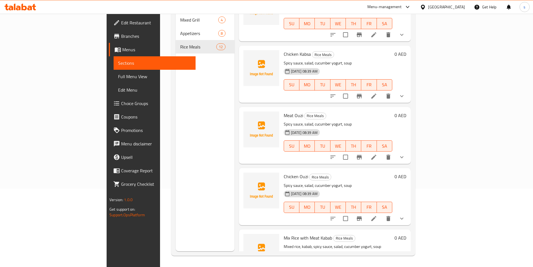
click at [377, 155] on icon at bounding box center [374, 157] width 5 height 5
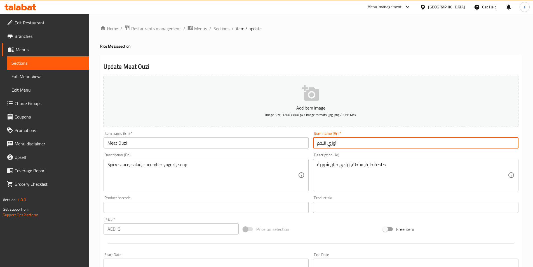
click at [327, 145] on input "أوزي اللحم" at bounding box center [416, 142] width 206 height 11
type input "أوزي باللحم"
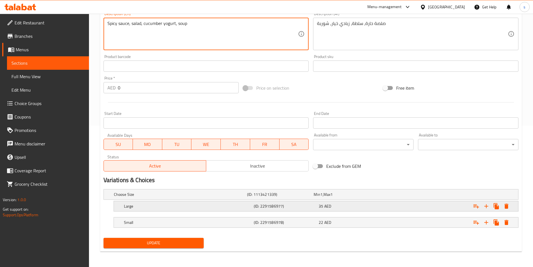
scroll to position [141, 0]
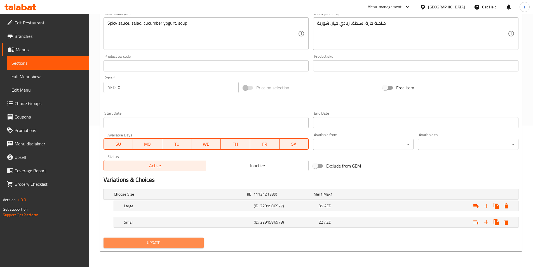
click at [179, 241] on span "Update" at bounding box center [154, 242] width 92 height 7
click at [36, 78] on span "Full Menu View" at bounding box center [47, 76] width 73 height 7
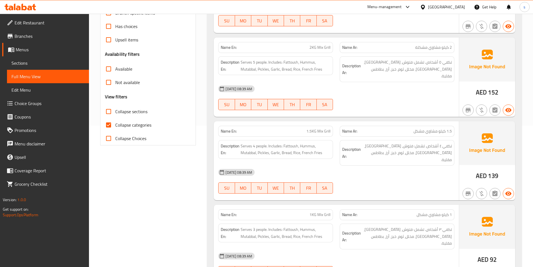
click at [48, 64] on span "Sections" at bounding box center [47, 63] width 73 height 7
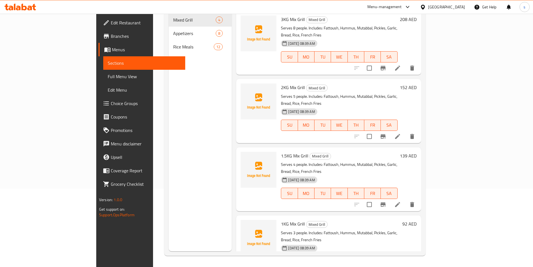
scroll to position [78, 0]
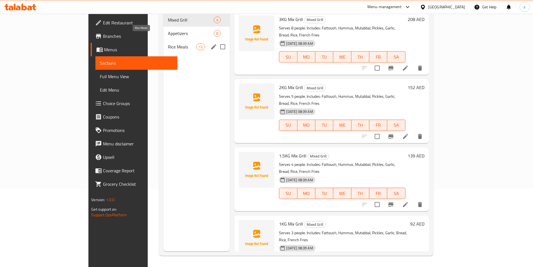
click at [168, 43] on span "Rice Meals" at bounding box center [182, 46] width 28 height 7
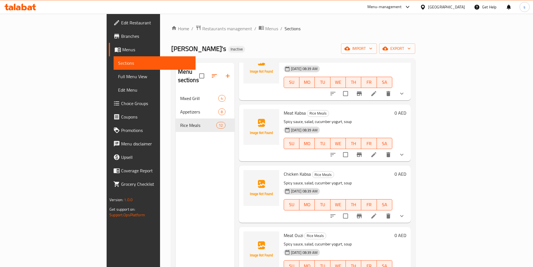
scroll to position [252, 0]
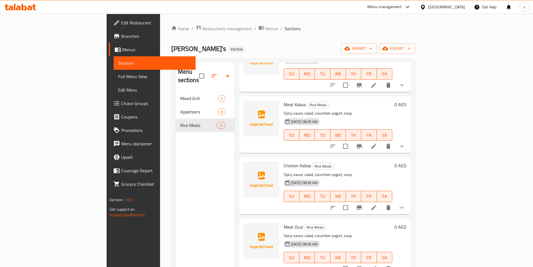
click at [377, 204] on icon at bounding box center [374, 207] width 7 height 7
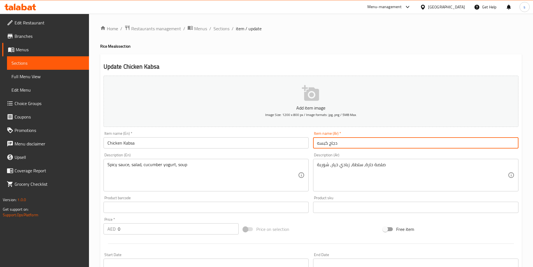
drag, startPoint x: 317, startPoint y: 143, endPoint x: 348, endPoint y: 143, distance: 30.5
click at [348, 143] on input "دجاج كبسه" at bounding box center [416, 142] width 206 height 11
paste input "دجاج كبسه"
drag, startPoint x: 317, startPoint y: 145, endPoint x: 327, endPoint y: 146, distance: 9.8
click at [327, 146] on input "دجاج كبسه" at bounding box center [416, 142] width 206 height 11
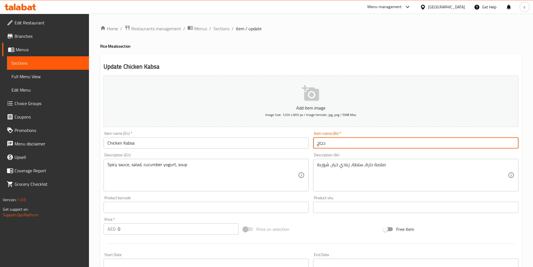
click at [316, 146] on input "دجاج" at bounding box center [416, 142] width 206 height 11
paste input "كبسه"
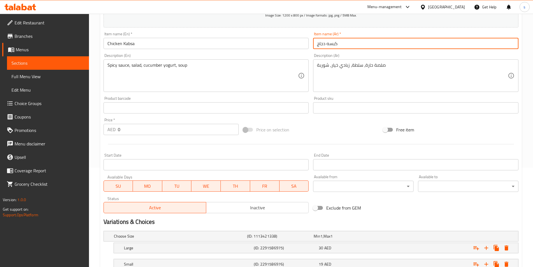
scroll to position [141, 0]
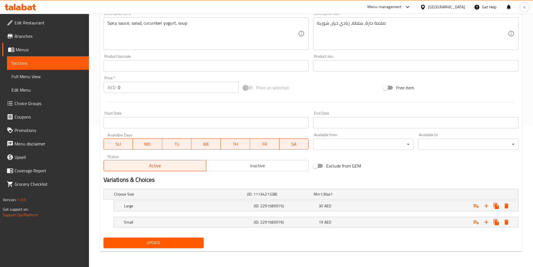
type input "كبسه دجاج"
click at [189, 241] on span "Update" at bounding box center [154, 242] width 92 height 7
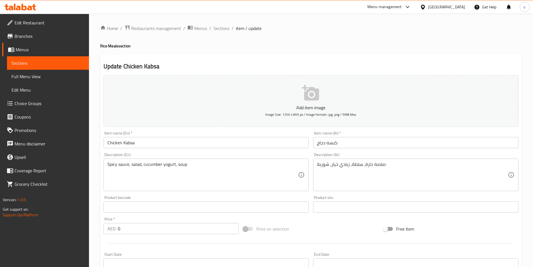
scroll to position [0, 0]
click at [31, 46] on link "Menus" at bounding box center [45, 49] width 87 height 13
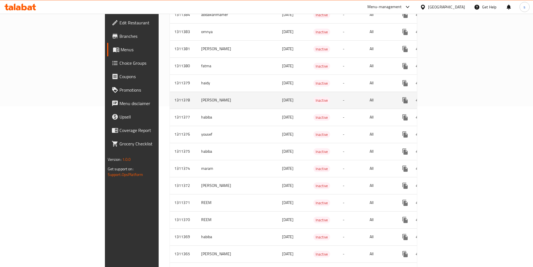
scroll to position [196, 0]
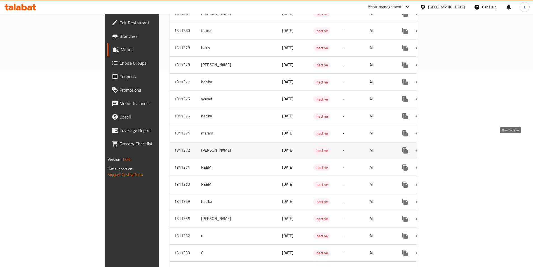
click at [453, 144] on link "enhanced table" at bounding box center [445, 150] width 13 height 13
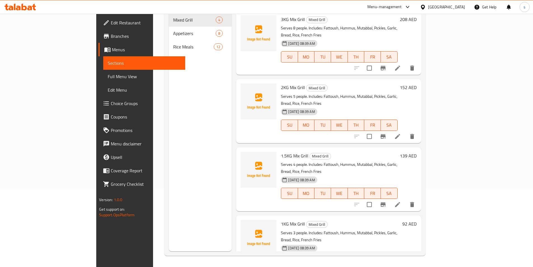
scroll to position [78, 0]
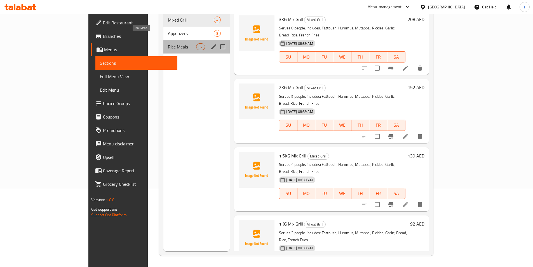
click at [168, 43] on span "Rice Meals" at bounding box center [182, 46] width 28 height 7
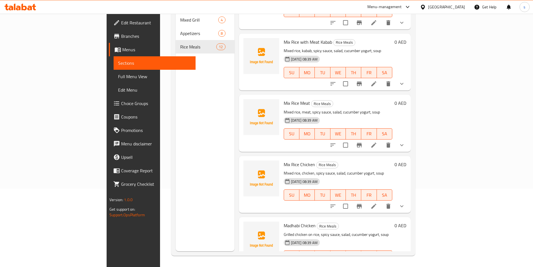
scroll to position [481, 0]
click at [377, 202] on icon at bounding box center [374, 205] width 7 height 7
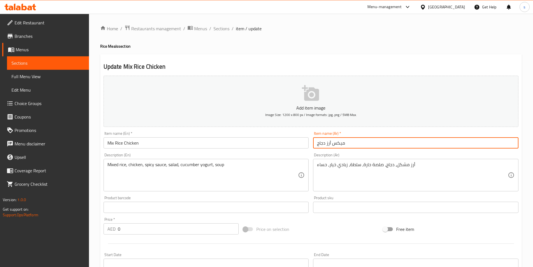
drag, startPoint x: 333, startPoint y: 143, endPoint x: 348, endPoint y: 144, distance: 15.4
click at [348, 144] on input "ميكس أرز دجاج" at bounding box center [416, 142] width 206 height 11
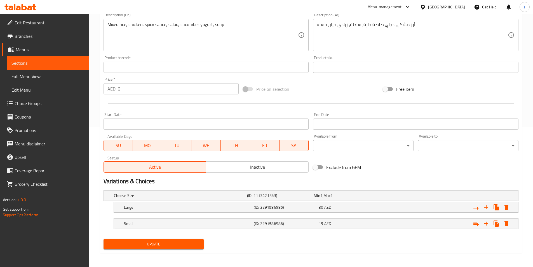
scroll to position [141, 0]
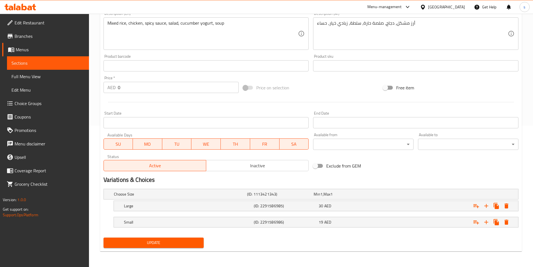
type input "مشكل أرز دجاج"
click at [29, 48] on span "Menus" at bounding box center [50, 49] width 69 height 7
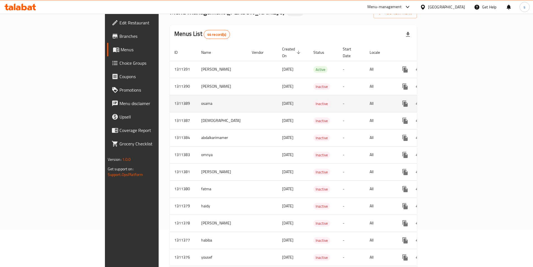
scroll to position [168, 0]
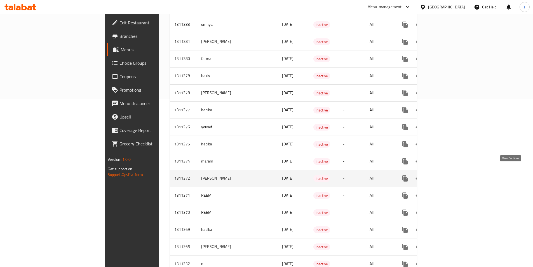
click at [453, 172] on link "enhanced table" at bounding box center [445, 178] width 13 height 13
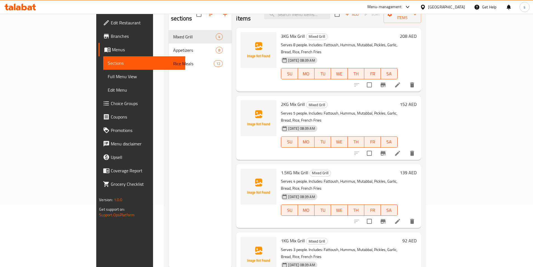
scroll to position [78, 0]
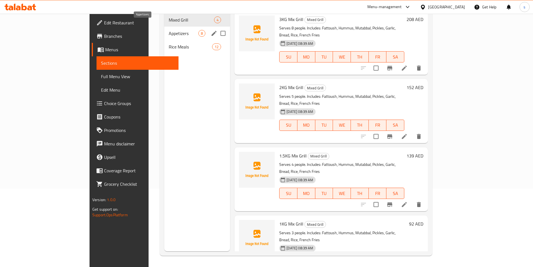
click at [169, 30] on span "Appetizers" at bounding box center [184, 33] width 30 height 7
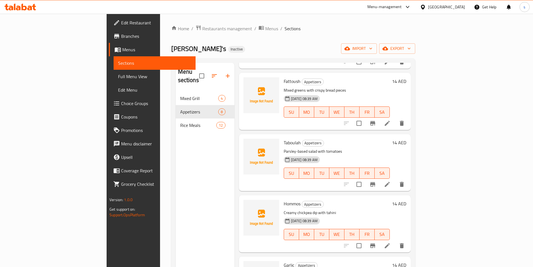
scroll to position [84, 0]
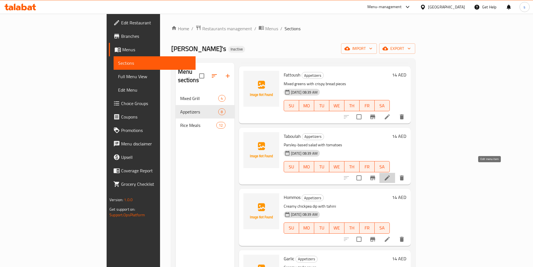
click at [391, 174] on icon at bounding box center [387, 177] width 7 height 7
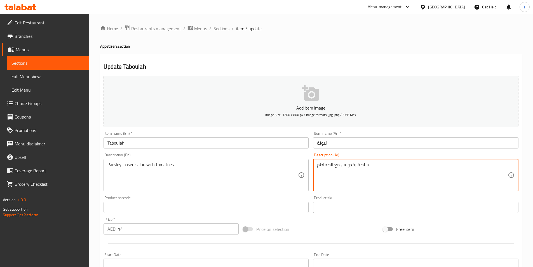
click at [355, 165] on textarea "سلطة بقدونس مع الطماطم" at bounding box center [412, 175] width 191 height 27
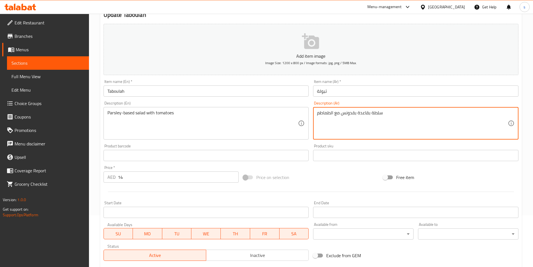
scroll to position [129, 0]
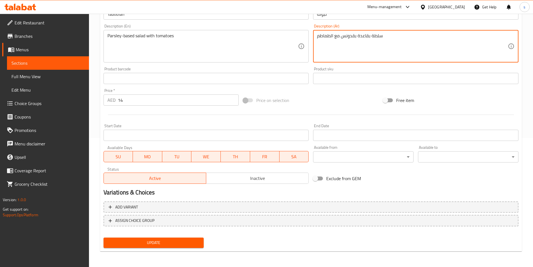
type textarea "سلطة بقاعدة بقدونس مع الطماطم"
click at [152, 245] on span "Update" at bounding box center [154, 242] width 92 height 7
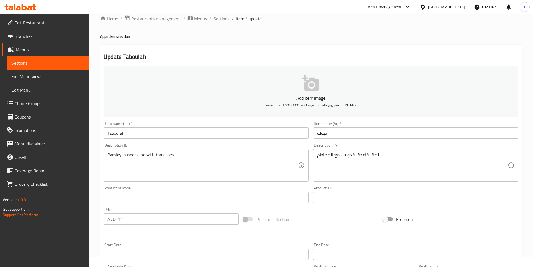
scroll to position [0, 0]
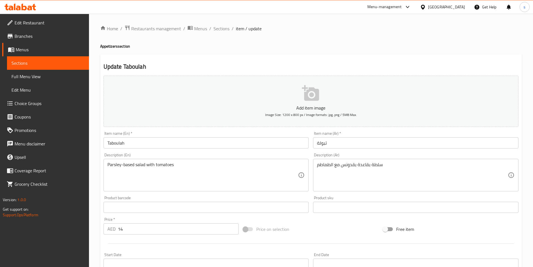
click at [53, 50] on span "Menus" at bounding box center [50, 49] width 69 height 7
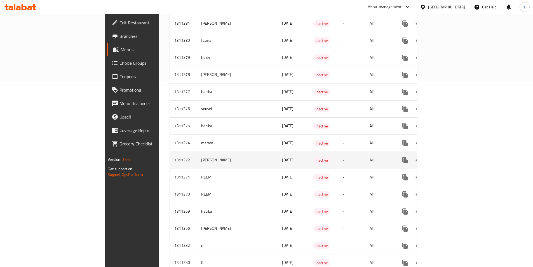
scroll to position [196, 0]
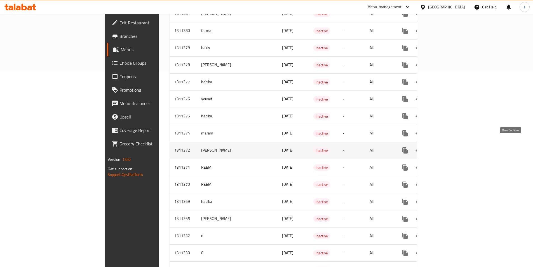
click at [449, 147] on icon "enhanced table" at bounding box center [445, 150] width 7 height 7
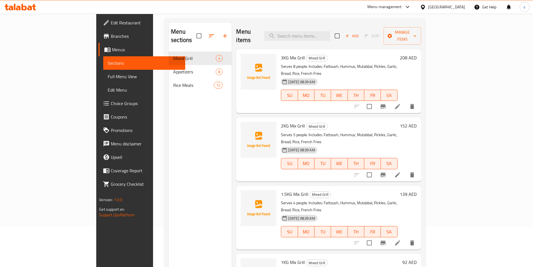
scroll to position [78, 0]
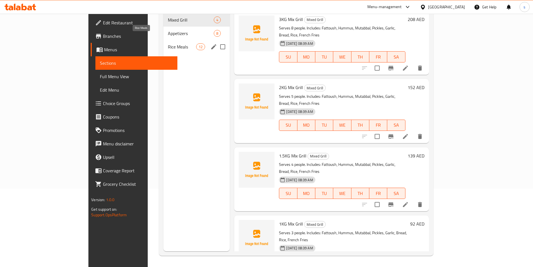
click at [168, 43] on span "Rice Meals" at bounding box center [182, 46] width 28 height 7
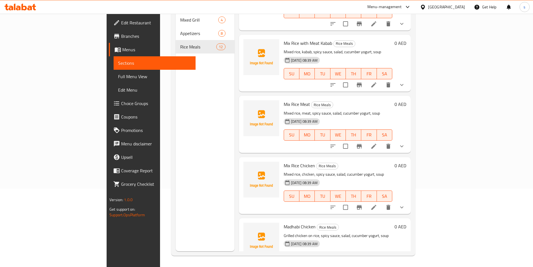
scroll to position [481, 0]
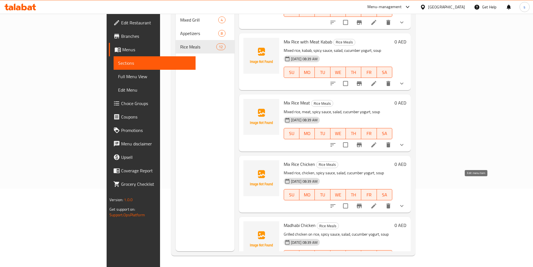
click at [377, 202] on icon at bounding box center [374, 205] width 7 height 7
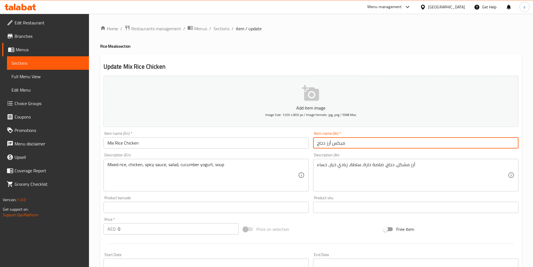
click at [360, 141] on input "ميكس أرز دجاج" at bounding box center [416, 142] width 206 height 11
drag, startPoint x: 316, startPoint y: 145, endPoint x: 359, endPoint y: 137, distance: 43.9
click at [359, 137] on div "Item name (Ar)   * ميكس أرز دجاج Item name (Ar) *" at bounding box center [416, 139] width 206 height 17
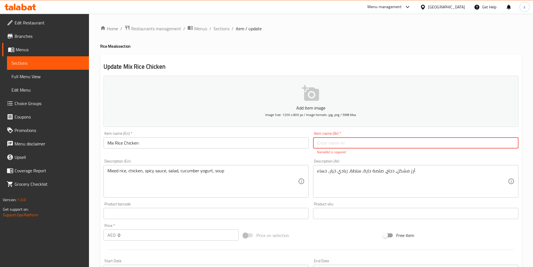
paste input "مشكل لحم مع أرز"
drag, startPoint x: 328, startPoint y: 144, endPoint x: 335, endPoint y: 143, distance: 6.8
click at [335, 143] on input "مشكل لحم مع أرز" at bounding box center [416, 142] width 206 height 11
drag, startPoint x: 330, startPoint y: 143, endPoint x: 336, endPoint y: 144, distance: 6.4
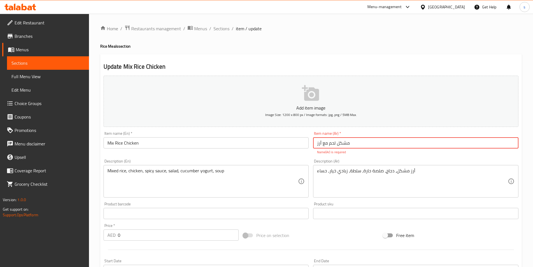
click at [336, 144] on input "مشكل لحم مع أرز" at bounding box center [416, 142] width 206 height 11
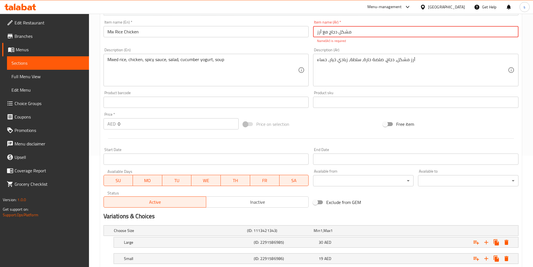
scroll to position [112, 0]
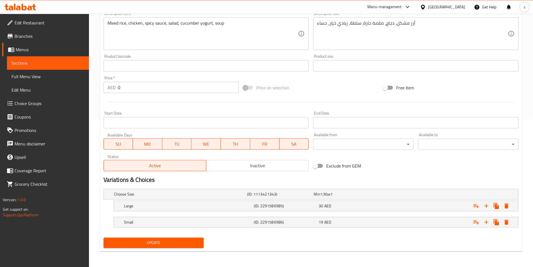
type input "مشكل دجاج مع أرز"
click at [140, 239] on button "Update" at bounding box center [154, 242] width 101 height 10
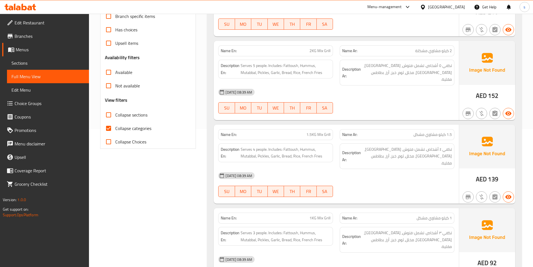
scroll to position [140, 0]
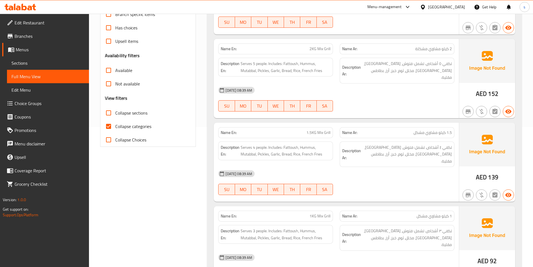
click at [137, 126] on span "Collapse categories" at bounding box center [133, 126] width 36 height 7
click at [115, 126] on input "Collapse categories" at bounding box center [108, 126] width 13 height 13
checkbox input "false"
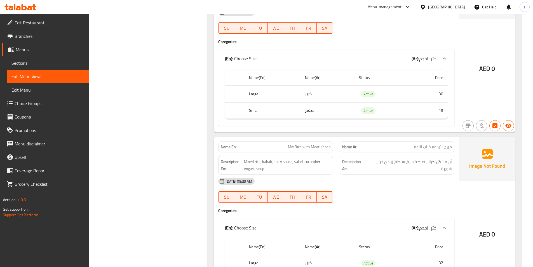
scroll to position [2268, 0]
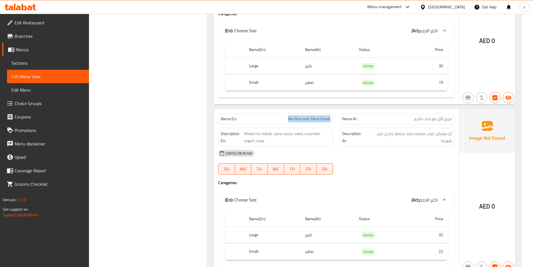
drag, startPoint x: 289, startPoint y: 78, endPoint x: 333, endPoint y: 78, distance: 44.5
click at [333, 113] on div "Name En: Mix Rice with Meat Kabab" at bounding box center [275, 118] width 115 height 11
copy span "Mix Rice with Meat Kabab"
click at [424, 146] on div "13-09-2025 08:39 AM SU MO TU WE TH FR SA" at bounding box center [336, 161] width 243 height 31
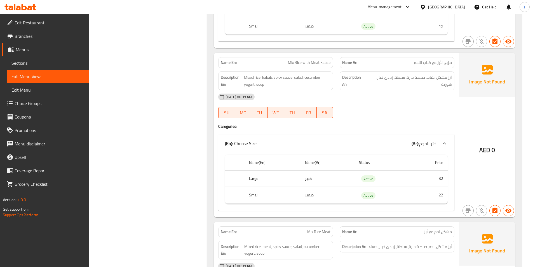
scroll to position [2324, 0]
drag, startPoint x: 256, startPoint y: 43, endPoint x: 265, endPoint y: 44, distance: 8.7
click at [265, 74] on span "Mixed rice, kabab, spicy sauce, salad, cucumber yogurt, soup" at bounding box center [287, 81] width 87 height 14
copy span "soup"
click at [374, 140] on div "(En): Choose Size (Ar): اختر الحجم" at bounding box center [331, 143] width 213 height 7
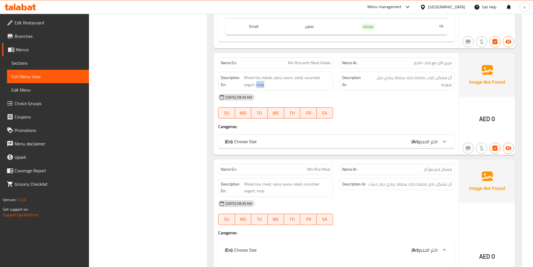
click at [374, 138] on div "(En): Choose Size (Ar): اختر الحجم" at bounding box center [331, 141] width 213 height 7
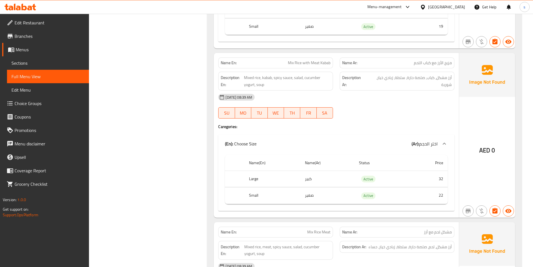
click at [364, 124] on h4 "Caregories:" at bounding box center [336, 127] width 236 height 6
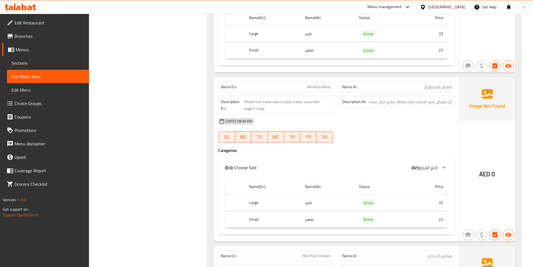
scroll to position [2464, 0]
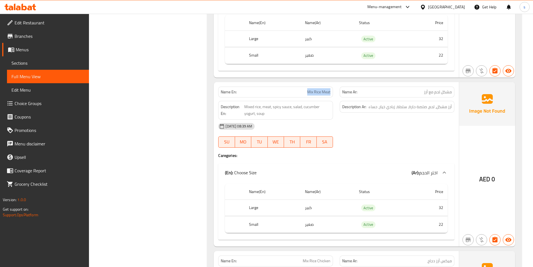
drag, startPoint x: 308, startPoint y: 50, endPoint x: 333, endPoint y: 51, distance: 25.2
click at [333, 87] on div "Name En: Mix Rice Meat" at bounding box center [275, 92] width 115 height 11
click at [353, 120] on div "13-09-2025 08:39 AM SU MO TU WE TH FR SA" at bounding box center [336, 135] width 243 height 31
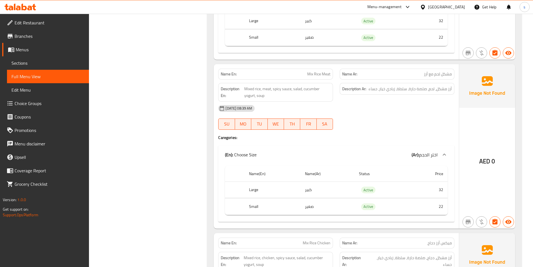
scroll to position [2492, 0]
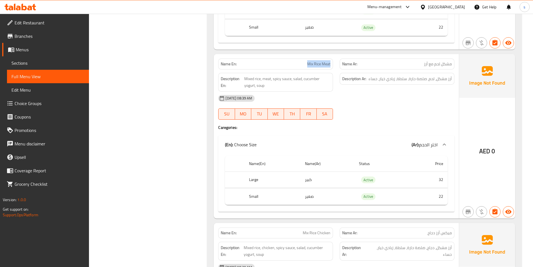
drag, startPoint x: 309, startPoint y: 23, endPoint x: 332, endPoint y: 25, distance: 23.6
click at [332, 59] on div "Name En: Mix Rice Meat" at bounding box center [275, 64] width 115 height 11
copy span "Mix Rice Meat"
click at [350, 92] on div "13-09-2025 08:39 AM SU MO TU WE TH FR SA" at bounding box center [336, 107] width 243 height 31
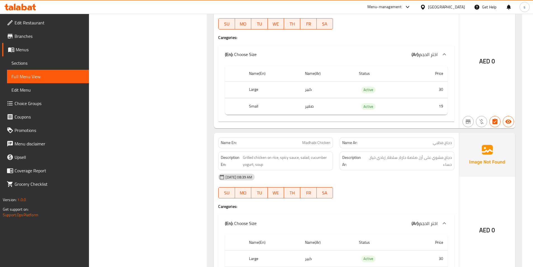
scroll to position [2763, 0]
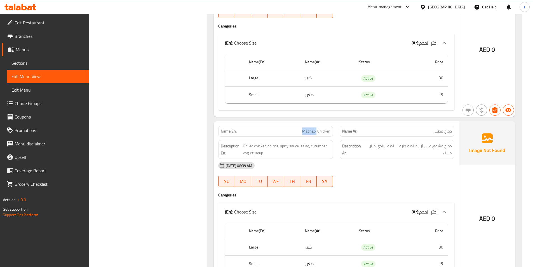
drag, startPoint x: 304, startPoint y: 91, endPoint x: 317, endPoint y: 91, distance: 13.7
click at [317, 128] on span "Madhabi Chicken" at bounding box center [316, 131] width 28 height 6
copy span "Madhabi"
click at [377, 159] on div "13-09-2025 08:39 AM SU MO TU WE TH FR SA" at bounding box center [336, 174] width 243 height 31
click at [242, 143] on h6 "Description En: Grilled chicken on rice, spicy sauce, salad, cucumber yogurt, s…" at bounding box center [276, 150] width 110 height 14
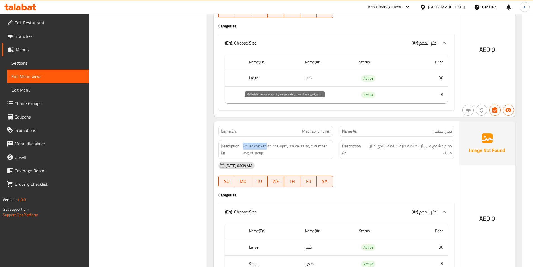
drag, startPoint x: 243, startPoint y: 104, endPoint x: 265, endPoint y: 104, distance: 22.7
click at [265, 143] on span "Grilled chicken on rice, spicy sauce, salad, cucumber yogurt, soup" at bounding box center [287, 150] width 88 height 14
copy span "Grilled chicken"
click at [385, 159] on div "13-09-2025 08:39 AM SU MO TU WE TH FR SA" at bounding box center [336, 174] width 243 height 31
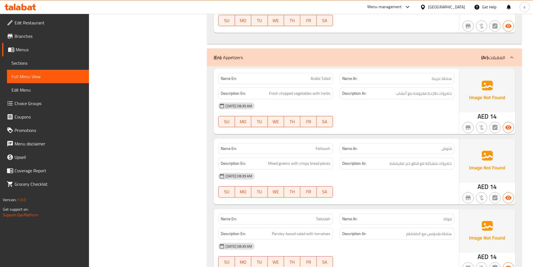
scroll to position [392, 0]
drag, startPoint x: 270, startPoint y: 136, endPoint x: 331, endPoint y: 136, distance: 61.6
click at [331, 158] on div "Description En: Mixed greens with crispy bread pieces" at bounding box center [275, 164] width 115 height 12
copy span "Mixed greens with crispy bread pieces"
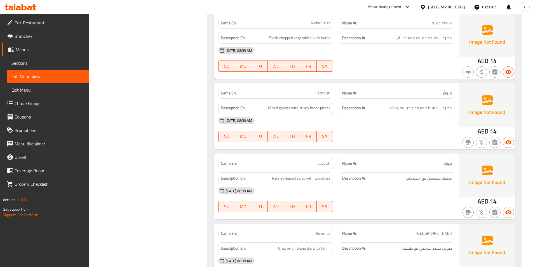
click at [376, 114] on div "[DATE] 08:39 AM" at bounding box center [336, 120] width 243 height 13
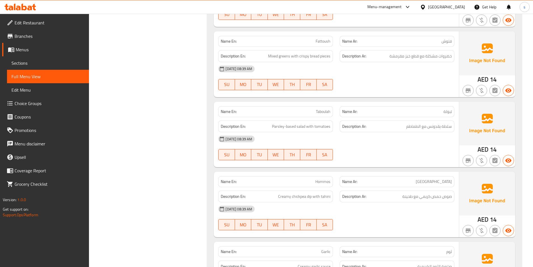
scroll to position [504, 0]
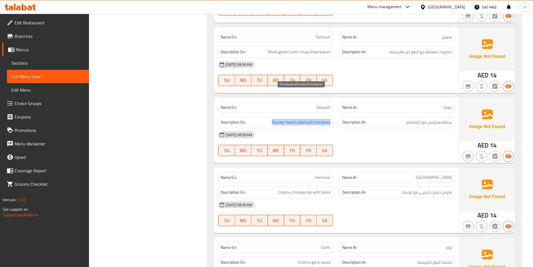
drag, startPoint x: 272, startPoint y: 95, endPoint x: 339, endPoint y: 97, distance: 67.0
click at [339, 113] on div "Description En: Parsley-based salad with tomatoes Description Ar: سلطة بقدونس م…" at bounding box center [336, 122] width 243 height 19
copy span "Parsley-based salad with tomatoes"
drag, startPoint x: 286, startPoint y: 94, endPoint x: 297, endPoint y: 95, distance: 10.7
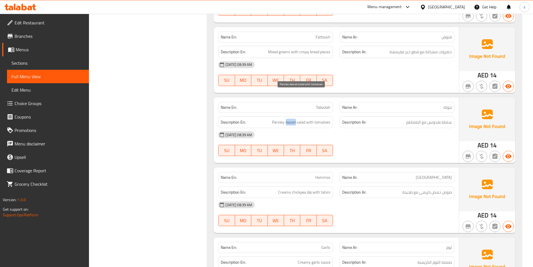
click at [297, 119] on span "Parsley-based salad with tomatoes" at bounding box center [301, 122] width 59 height 7
copy span "based"
click at [358, 133] on div "Name En: Taboulah Name Ar: تبولة Description En: Parsley-based salad with tomat…" at bounding box center [336, 130] width 245 height 66
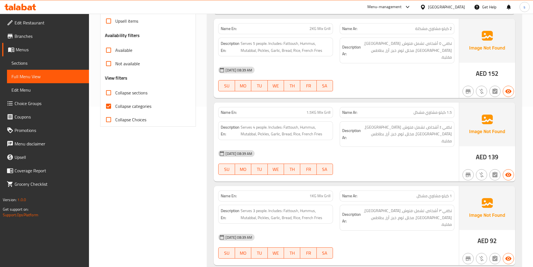
scroll to position [168, 0]
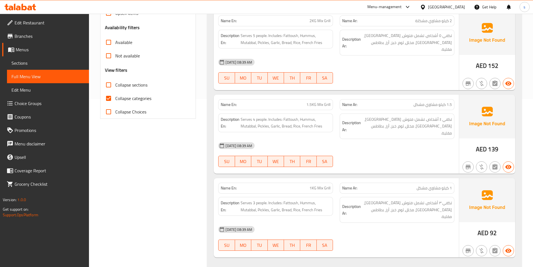
click at [141, 96] on span "Collapse categories" at bounding box center [133, 98] width 36 height 7
click at [115, 96] on input "Collapse categories" at bounding box center [108, 98] width 13 height 13
checkbox input "false"
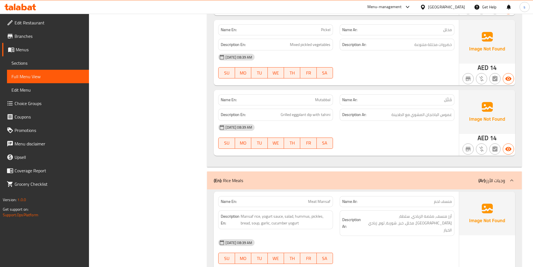
scroll to position [896, 0]
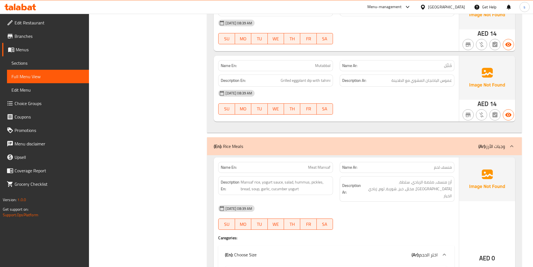
drag, startPoint x: 281, startPoint y: 52, endPoint x: 342, endPoint y: 61, distance: 62.0
click at [342, 61] on div "Name En: Mutabbal Name Ar: مُتَبَّل Description En: Grilled eggplant dip with t…" at bounding box center [336, 89] width 245 height 66
click at [342, 87] on div "[DATE] 08:39 AM" at bounding box center [336, 93] width 243 height 13
drag, startPoint x: 281, startPoint y: 53, endPoint x: 331, endPoint y: 58, distance: 50.0
click at [331, 74] on div "Description En: Grilled eggplant dip with tahini" at bounding box center [275, 80] width 115 height 12
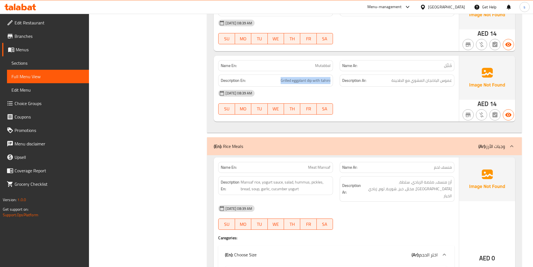
copy span "Grilled eggplant dip with tahini"
click at [388, 87] on div "[DATE] 08:39 AM" at bounding box center [336, 93] width 243 height 13
drag, startPoint x: 292, startPoint y: 52, endPoint x: 313, endPoint y: 57, distance: 22.1
click at [313, 74] on div "Description En: Grilled eggplant dip with tahini" at bounding box center [275, 80] width 115 height 12
copy span "eggplant dip"
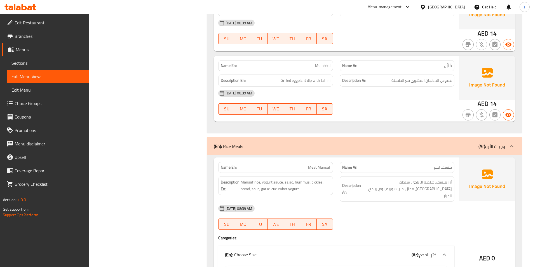
click at [377, 87] on div "[DATE] 08:39 AM SU MO TU WE TH FR SA" at bounding box center [336, 102] width 243 height 31
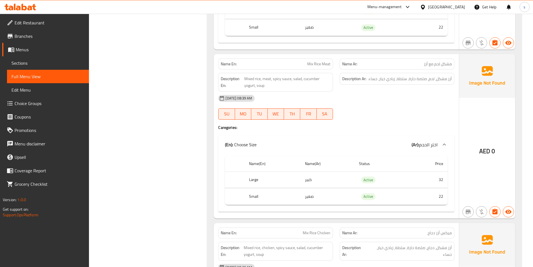
scroll to position [2464, 0]
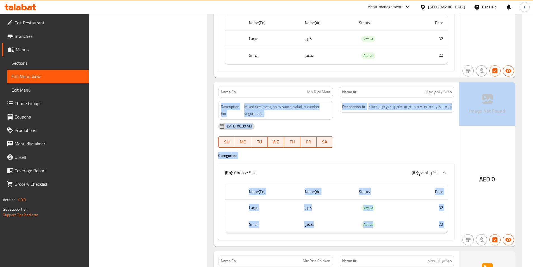
drag, startPoint x: 424, startPoint y: 52, endPoint x: 463, endPoint y: 50, distance: 38.7
click at [463, 82] on div "Name En: Mix Rice Meat Name Ar: مشكل لحم مع أرز Description En: Mixed rice, mea…" at bounding box center [365, 164] width 302 height 164
click at [445, 120] on div "[DATE] 08:39 AM" at bounding box center [336, 126] width 243 height 13
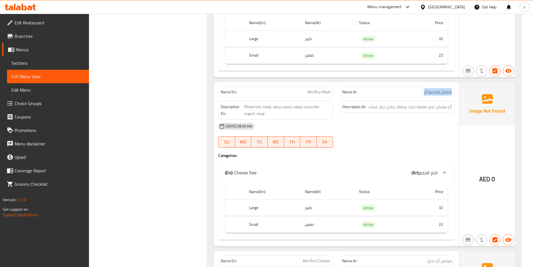
drag, startPoint x: 424, startPoint y: 52, endPoint x: 456, endPoint y: 53, distance: 32.2
click at [456, 83] on div "Name Ar: مشكل لحم مع أرز" at bounding box center [398, 92] width 122 height 18
copy span "مشكل لحم مع أرز"
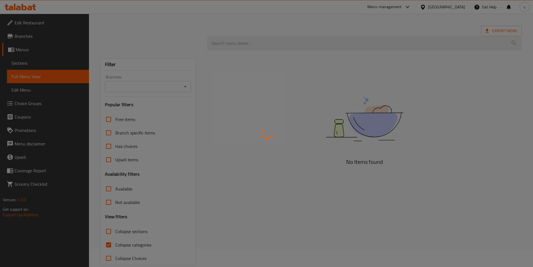
scroll to position [27, 0]
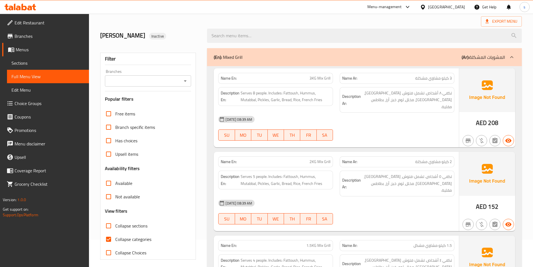
click at [119, 236] on span "Collapse categories" at bounding box center [133, 239] width 36 height 7
click at [115, 236] on input "Collapse categories" at bounding box center [108, 238] width 13 height 13
checkbox input "false"
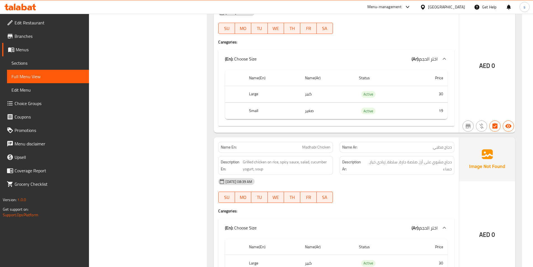
scroll to position [2763, 0]
